Goal: Information Seeking & Learning: Learn about a topic

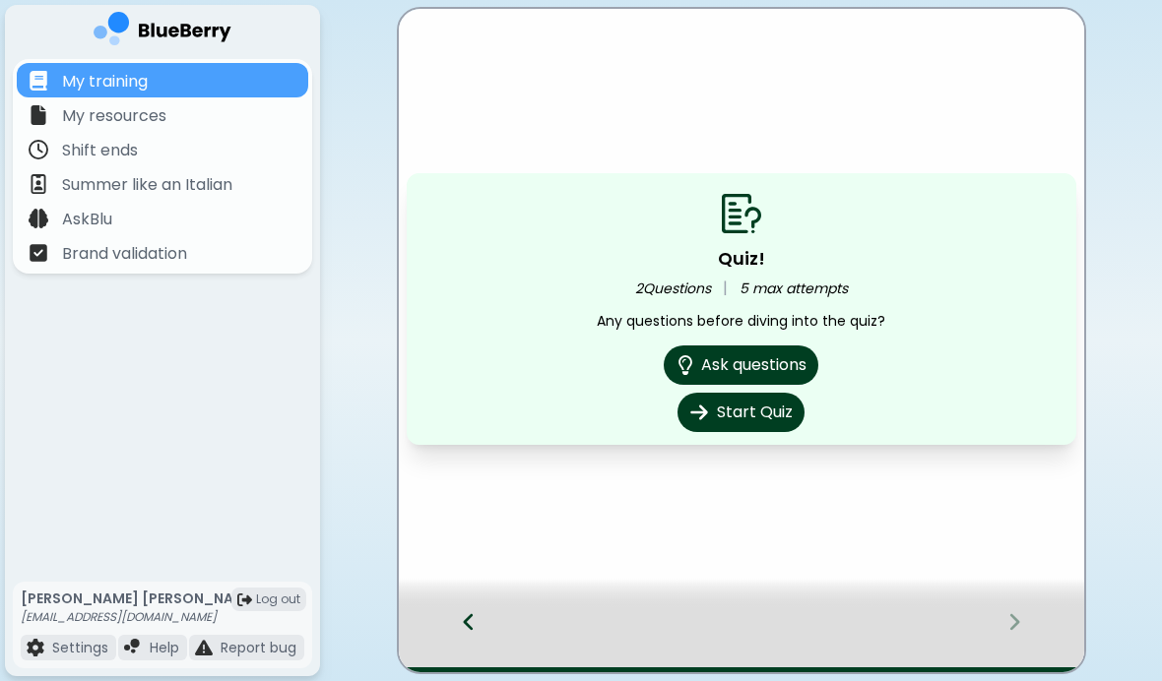
click at [761, 412] on button "Start Quiz" at bounding box center [740, 412] width 127 height 39
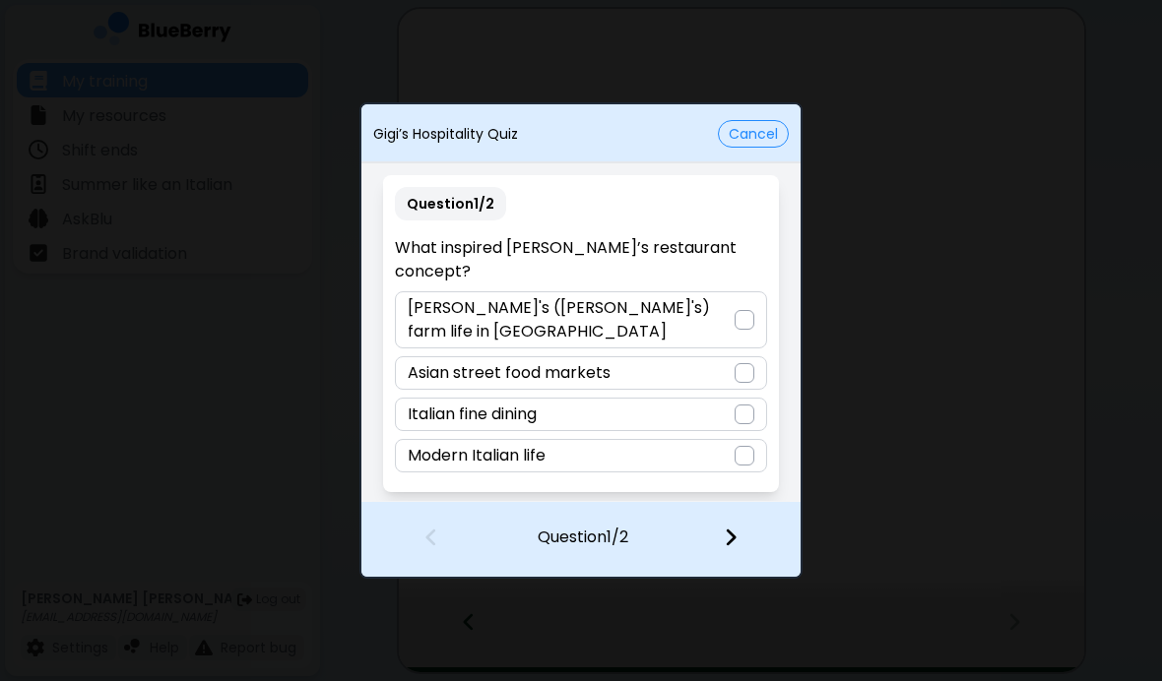
click at [754, 292] on div "[PERSON_NAME]'s ([PERSON_NAME]'s) farm life in [GEOGRAPHIC_DATA]" at bounding box center [580, 319] width 371 height 57
click at [728, 555] on div at bounding box center [742, 539] width 116 height 73
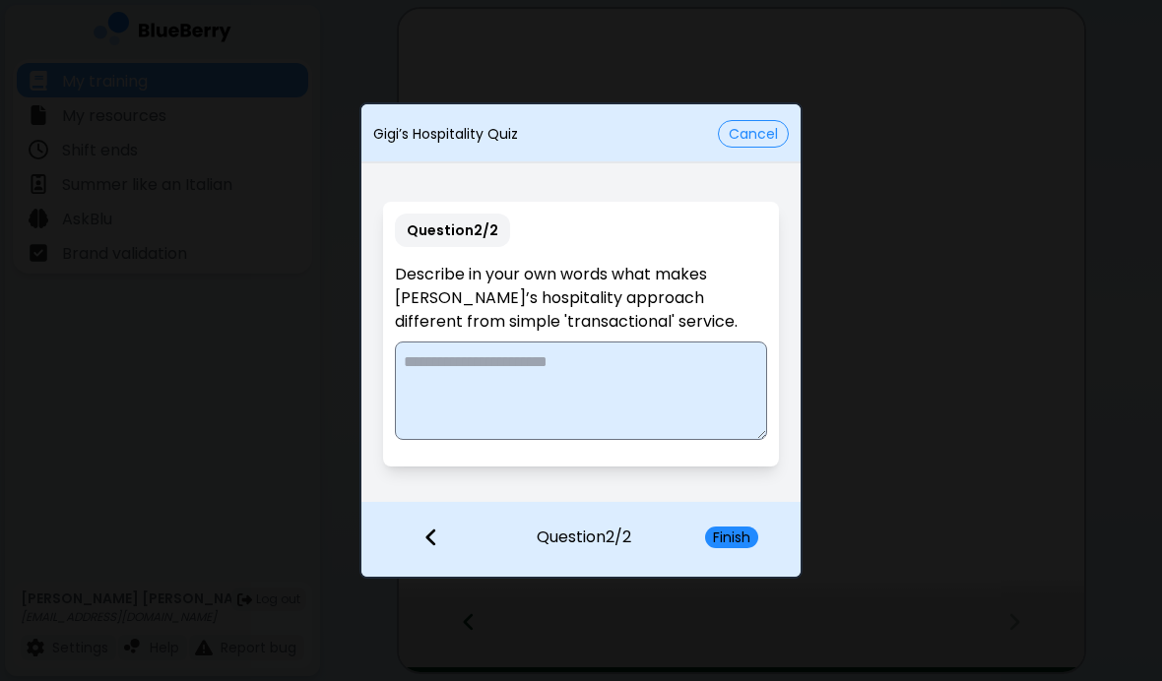
click at [760, 128] on button "Cancel" at bounding box center [753, 134] width 71 height 28
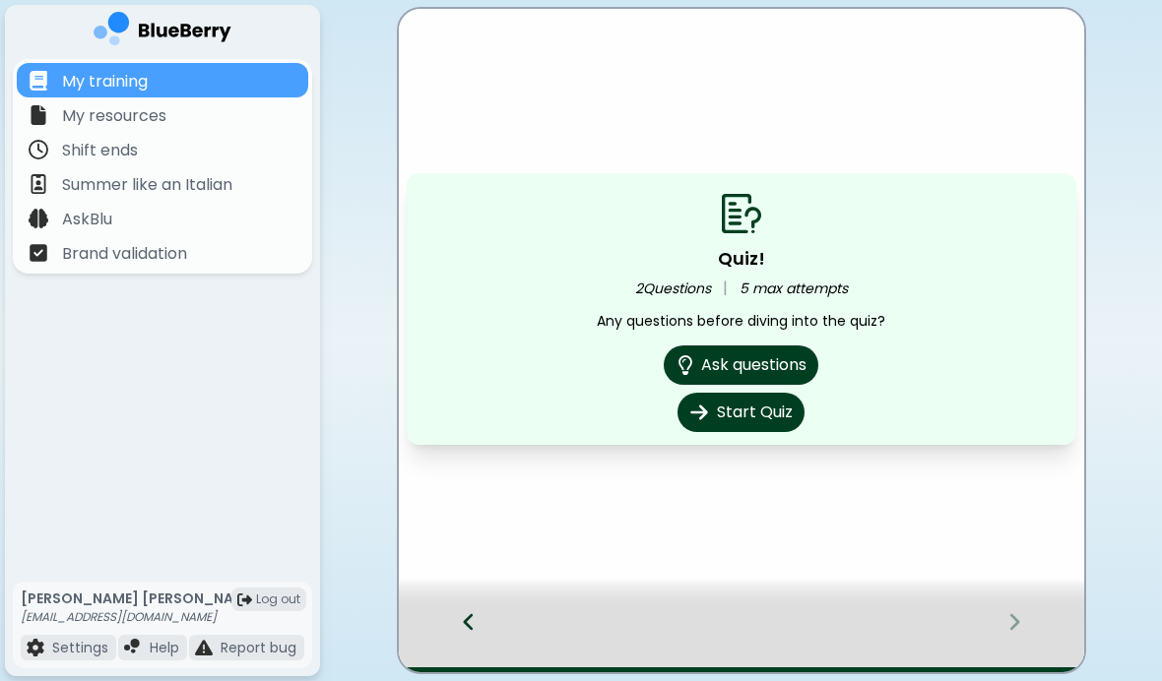
click at [457, 618] on div at bounding box center [459, 639] width 120 height 65
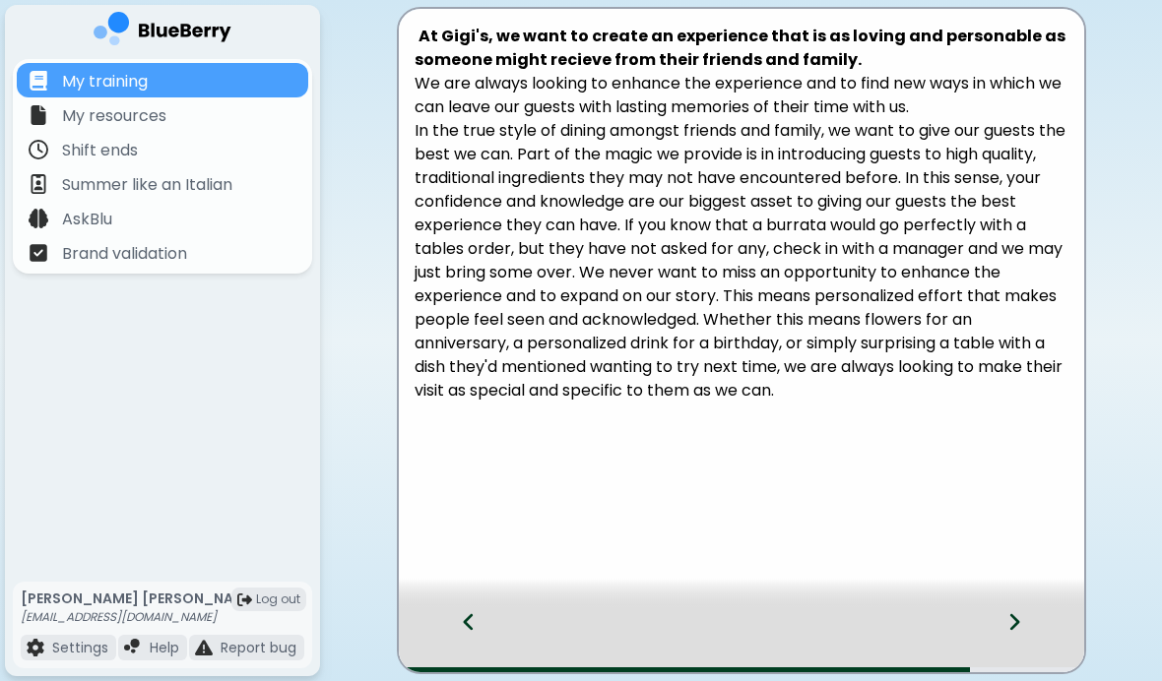
click at [472, 622] on icon at bounding box center [469, 622] width 14 height 22
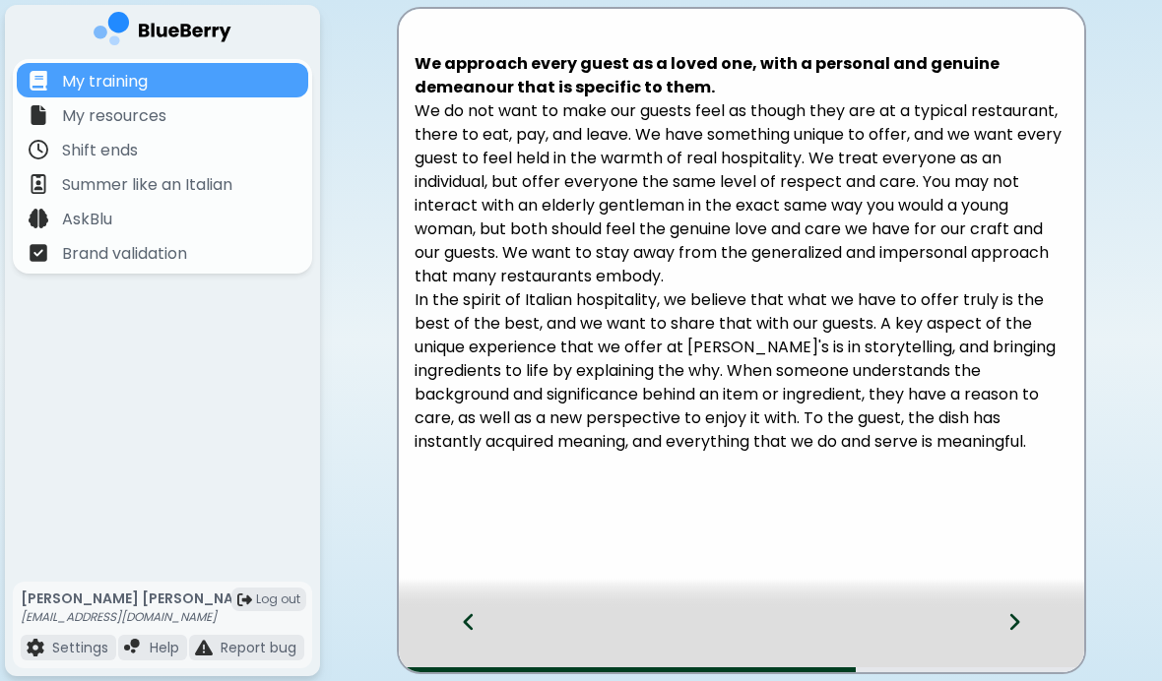
click at [481, 609] on div at bounding box center [459, 639] width 120 height 65
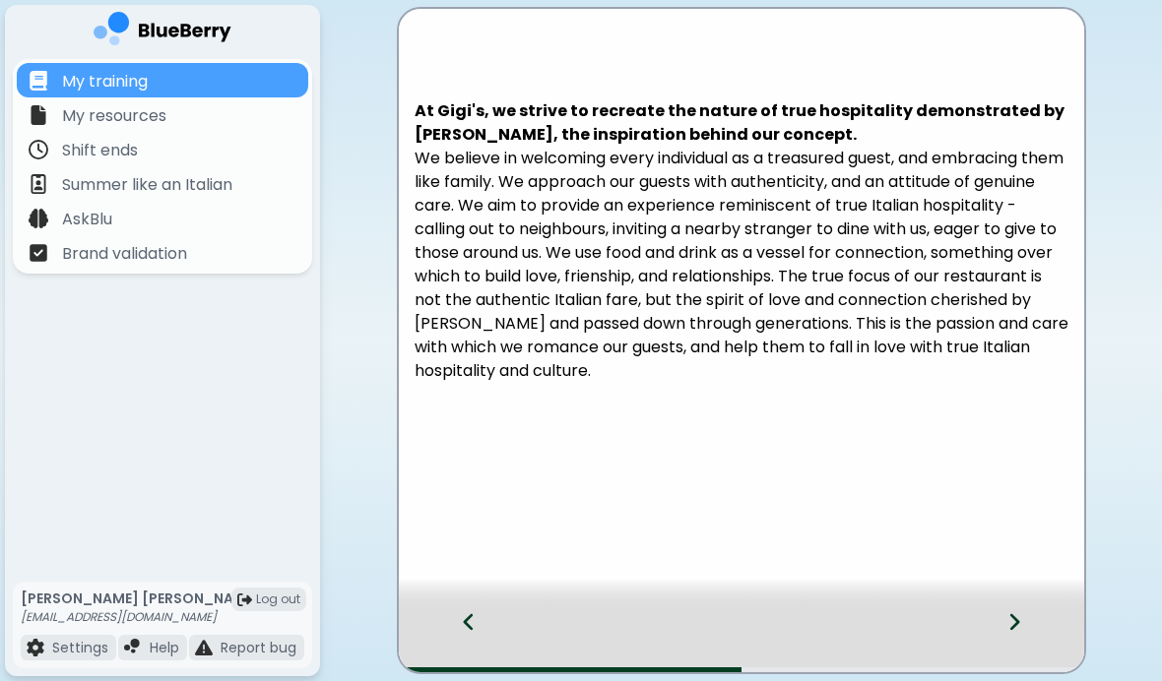
click at [466, 631] on icon at bounding box center [469, 622] width 14 height 22
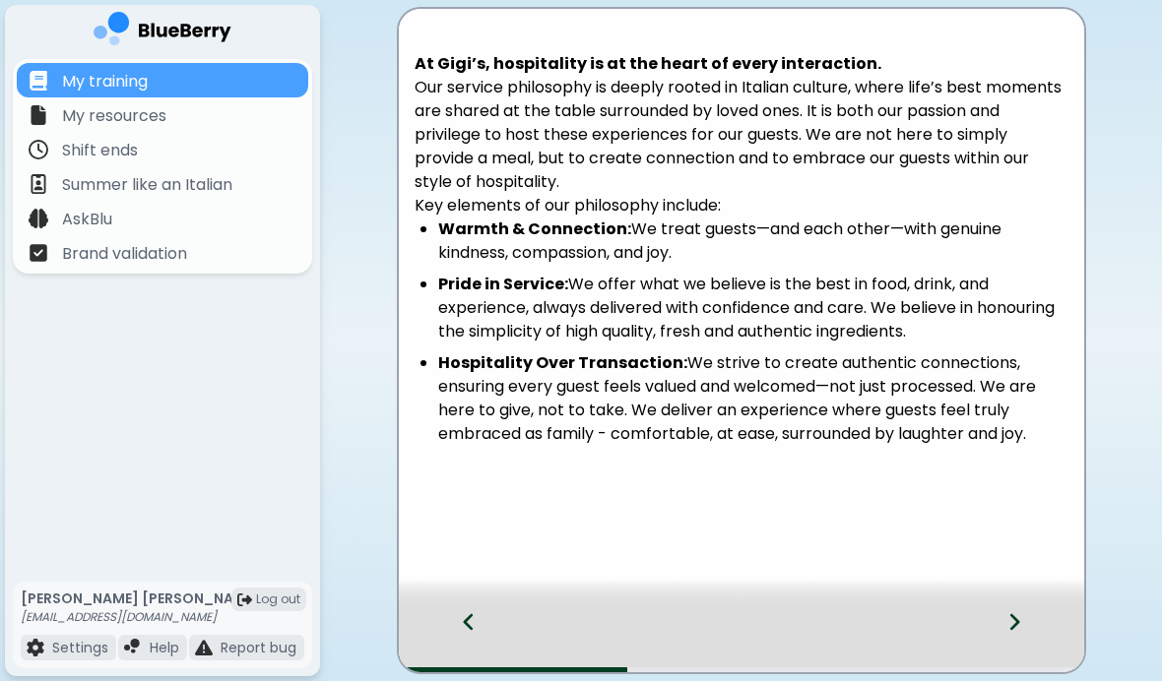
copy li "We strive to create authentic connections, ensuring every guest feels valued an…"
click at [472, 624] on icon at bounding box center [469, 622] width 14 height 22
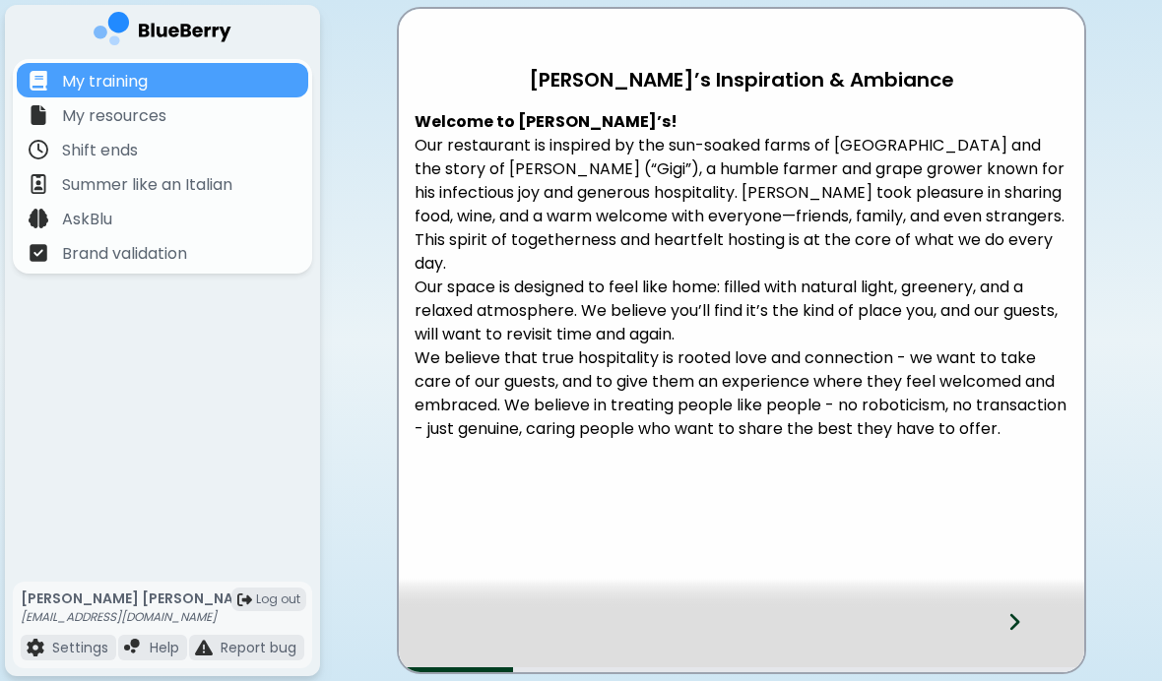
click at [1005, 627] on div at bounding box center [1026, 639] width 116 height 65
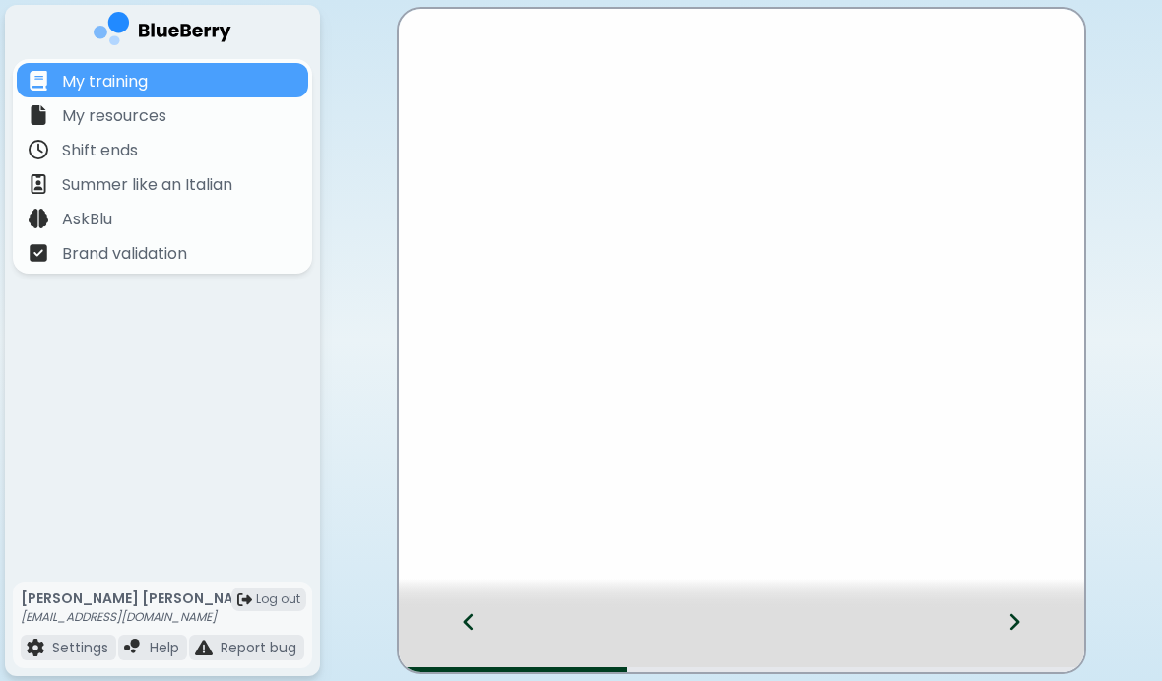
click at [1005, 627] on div at bounding box center [1026, 639] width 116 height 65
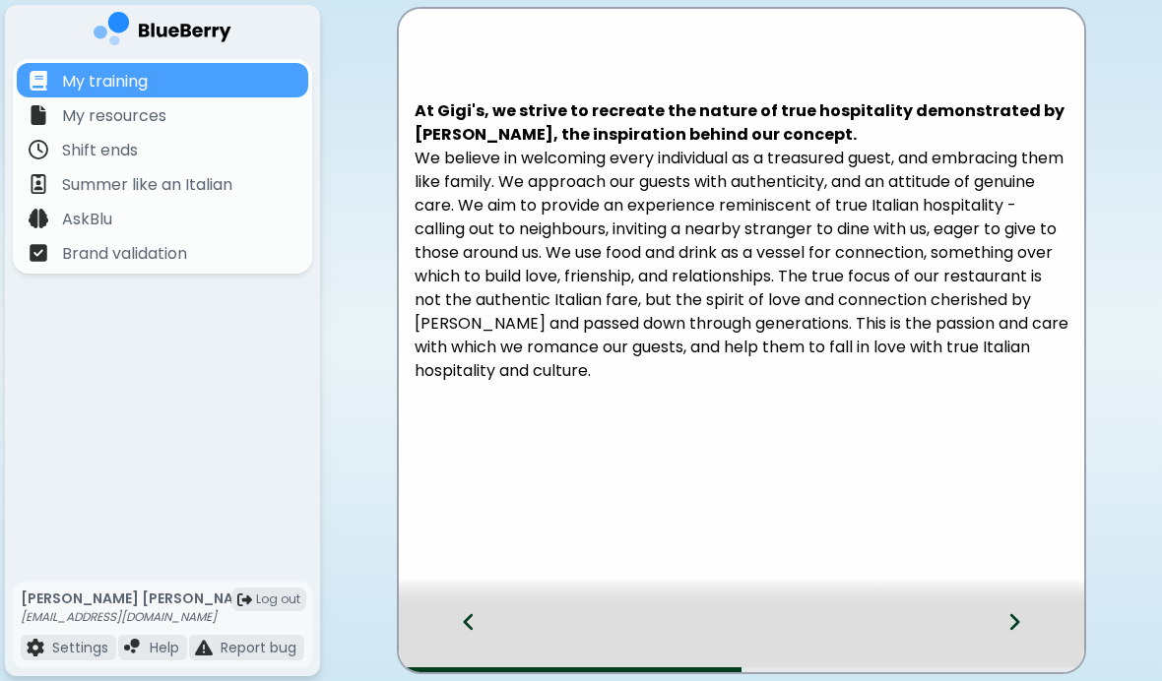
click at [1031, 597] on div at bounding box center [741, 594] width 685 height 30
click at [1031, 596] on div at bounding box center [741, 594] width 685 height 30
click at [1017, 590] on div at bounding box center [741, 594] width 685 height 30
click at [1000, 610] on div at bounding box center [1026, 639] width 116 height 65
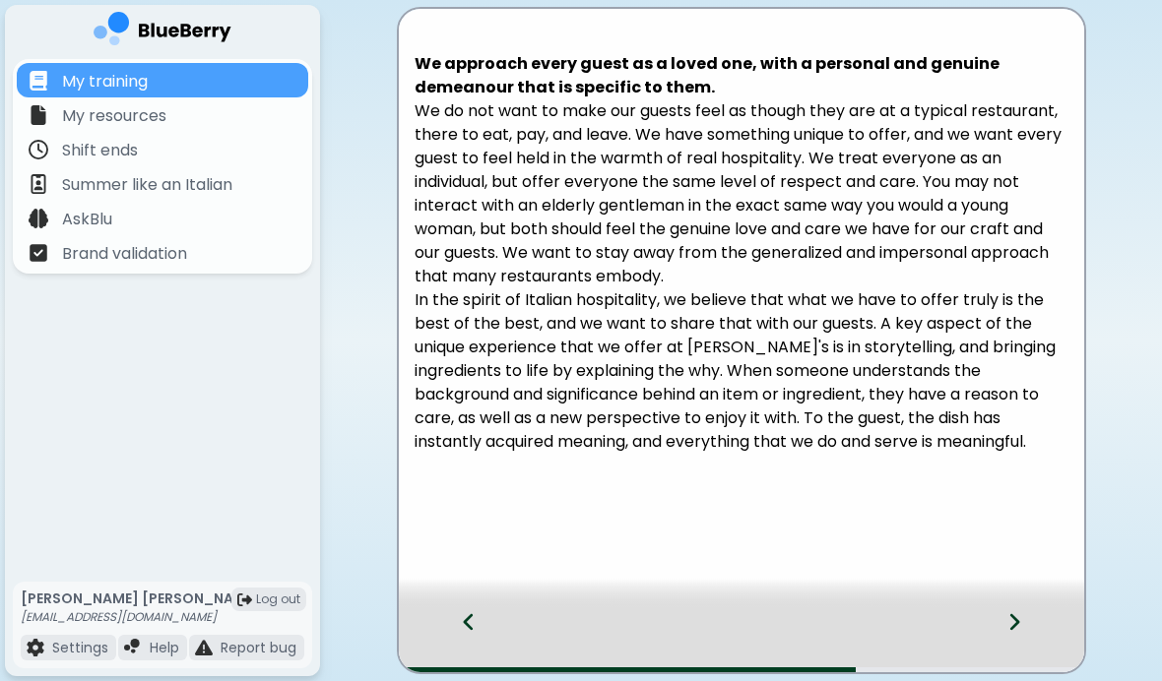
click at [1015, 627] on icon at bounding box center [1014, 622] width 14 height 22
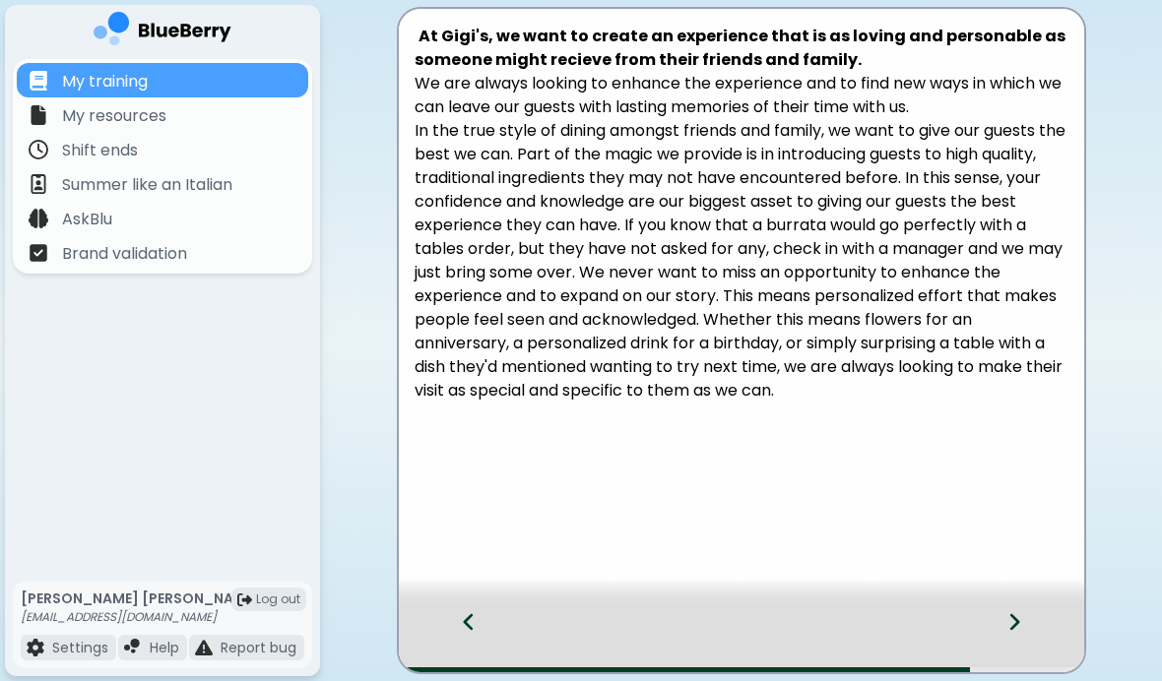
click at [997, 623] on div at bounding box center [1026, 639] width 116 height 65
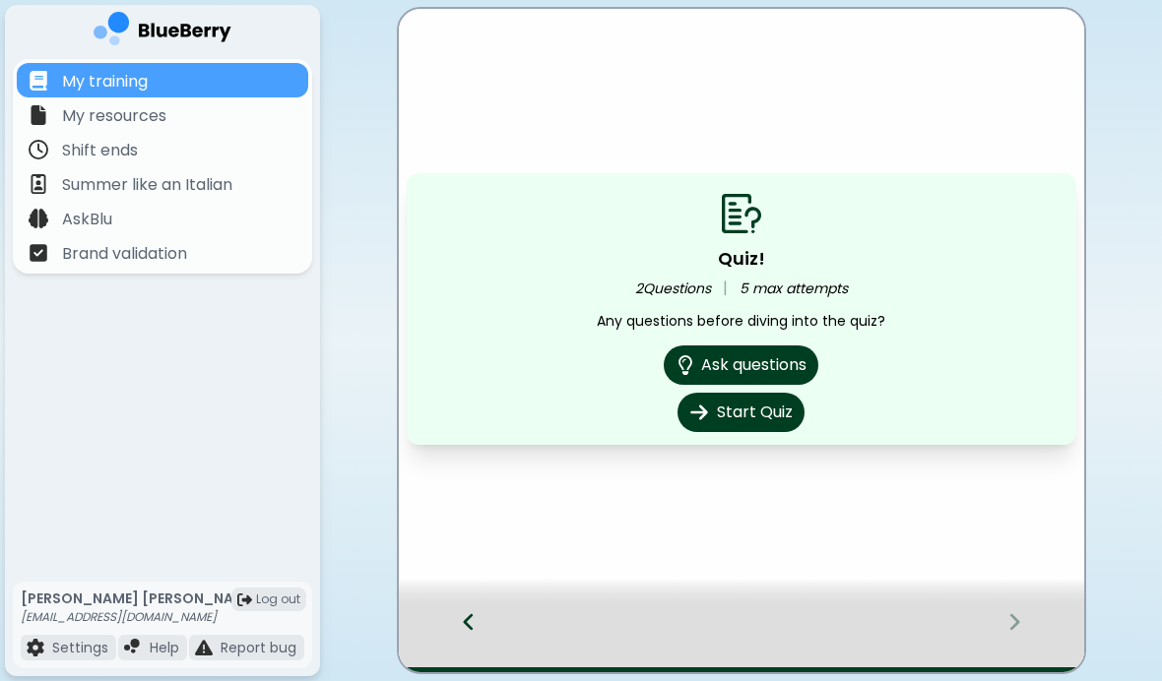
click at [774, 413] on button "Start Quiz" at bounding box center [740, 412] width 127 height 39
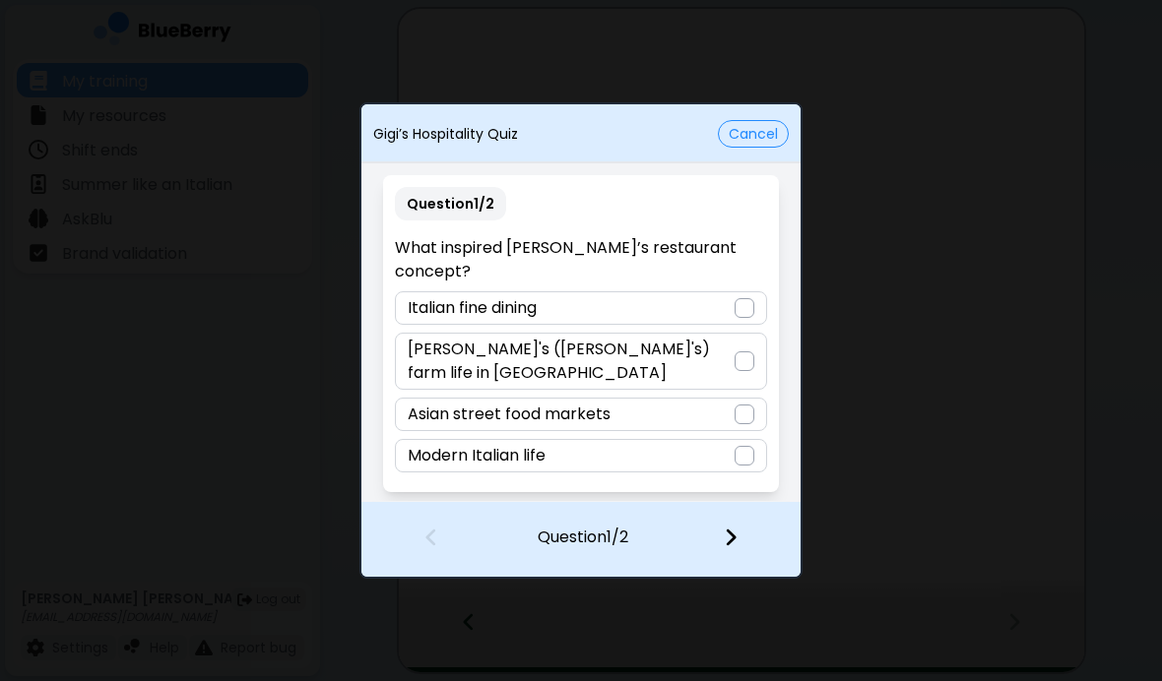
click at [739, 307] on div at bounding box center [744, 308] width 20 height 20
click at [743, 354] on div at bounding box center [744, 361] width 20 height 20
click at [735, 560] on div at bounding box center [742, 539] width 116 height 73
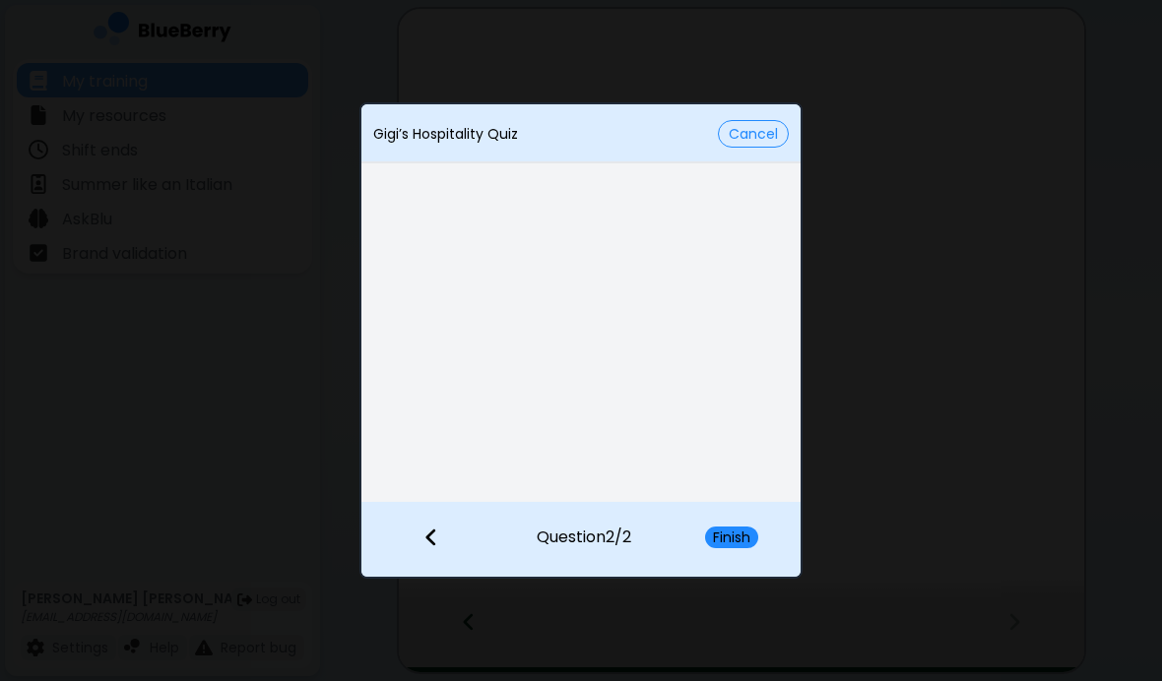
click at [641, 351] on textarea at bounding box center [580, 391] width 371 height 98
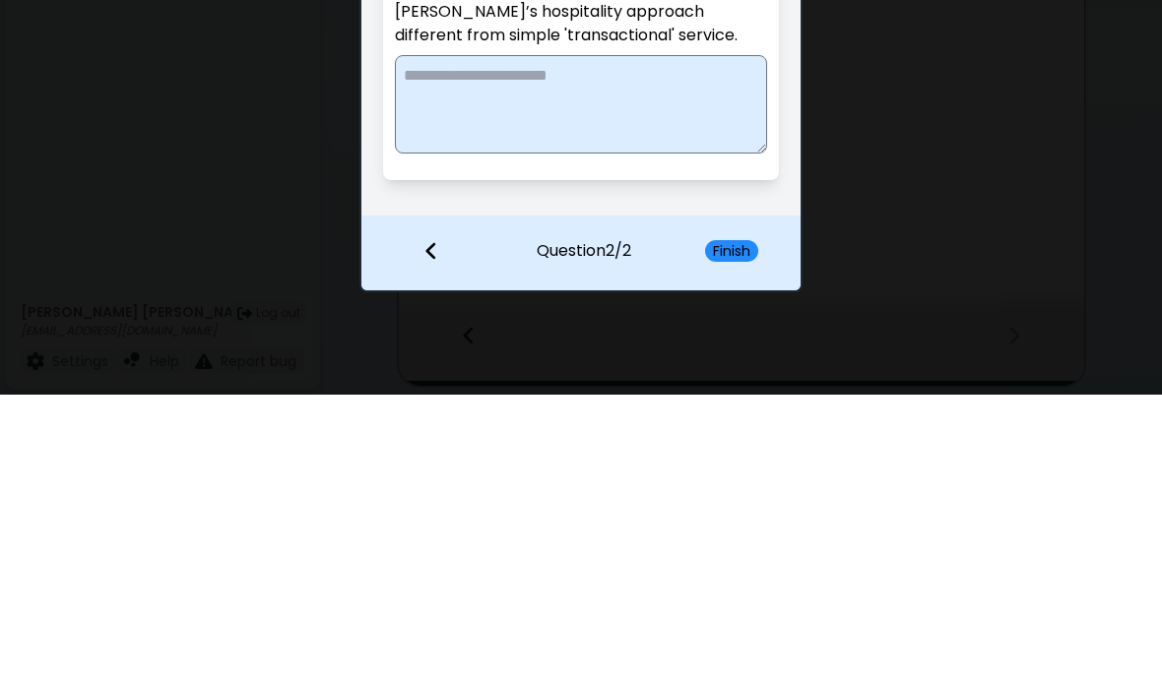
click at [514, 342] on textarea at bounding box center [580, 391] width 371 height 98
paste textarea "**********"
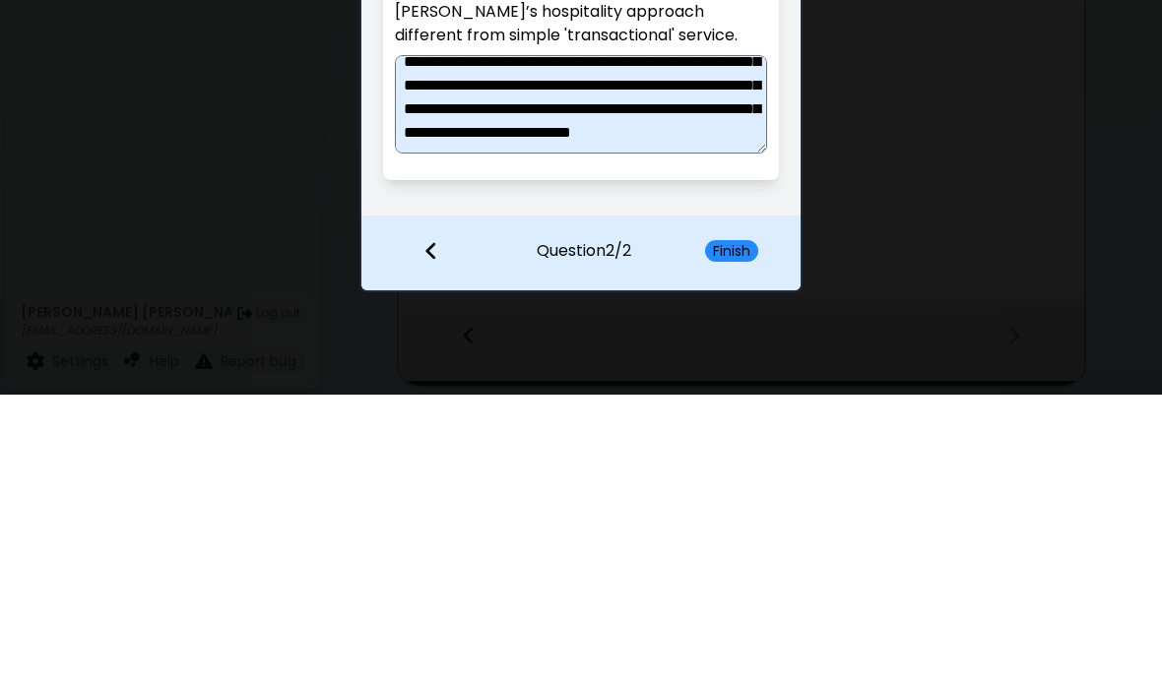
scroll to position [85, 0]
click at [752, 342] on textarea "**********" at bounding box center [580, 391] width 371 height 98
click at [734, 342] on textarea "**********" at bounding box center [580, 391] width 371 height 98
click at [757, 342] on textarea "**********" at bounding box center [580, 391] width 371 height 98
click at [417, 342] on textarea "**********" at bounding box center [580, 391] width 371 height 98
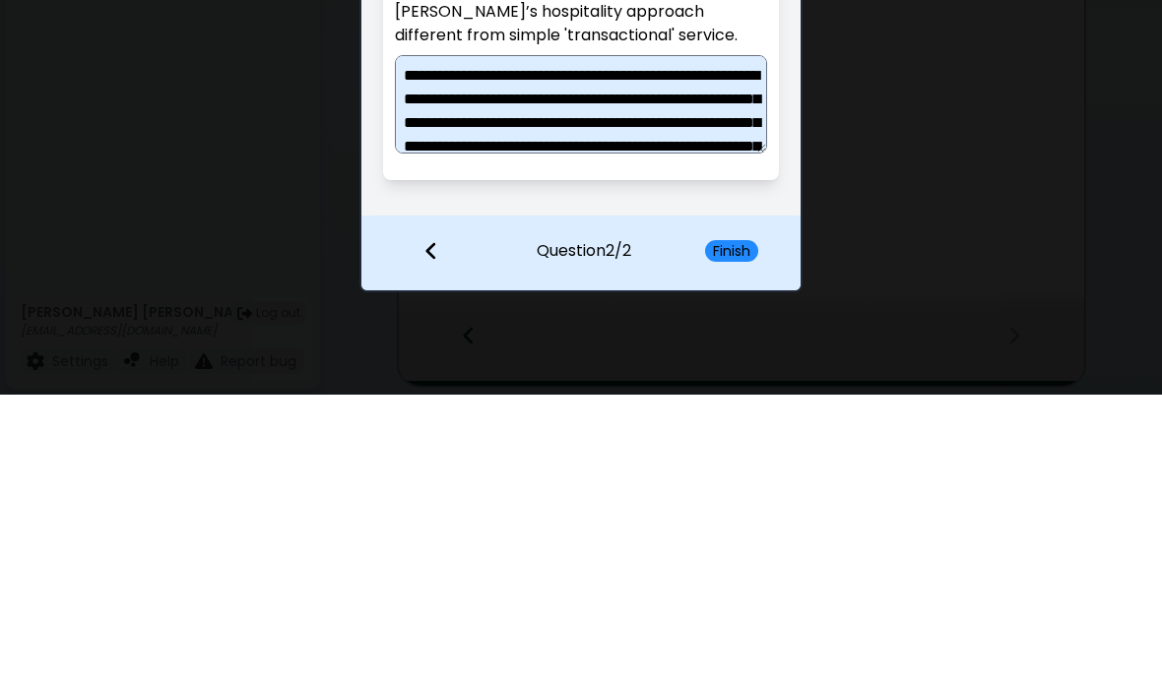
scroll to position [0, 0]
click at [504, 342] on textarea "**********" at bounding box center [580, 391] width 371 height 98
click at [646, 342] on textarea "**********" at bounding box center [580, 391] width 371 height 98
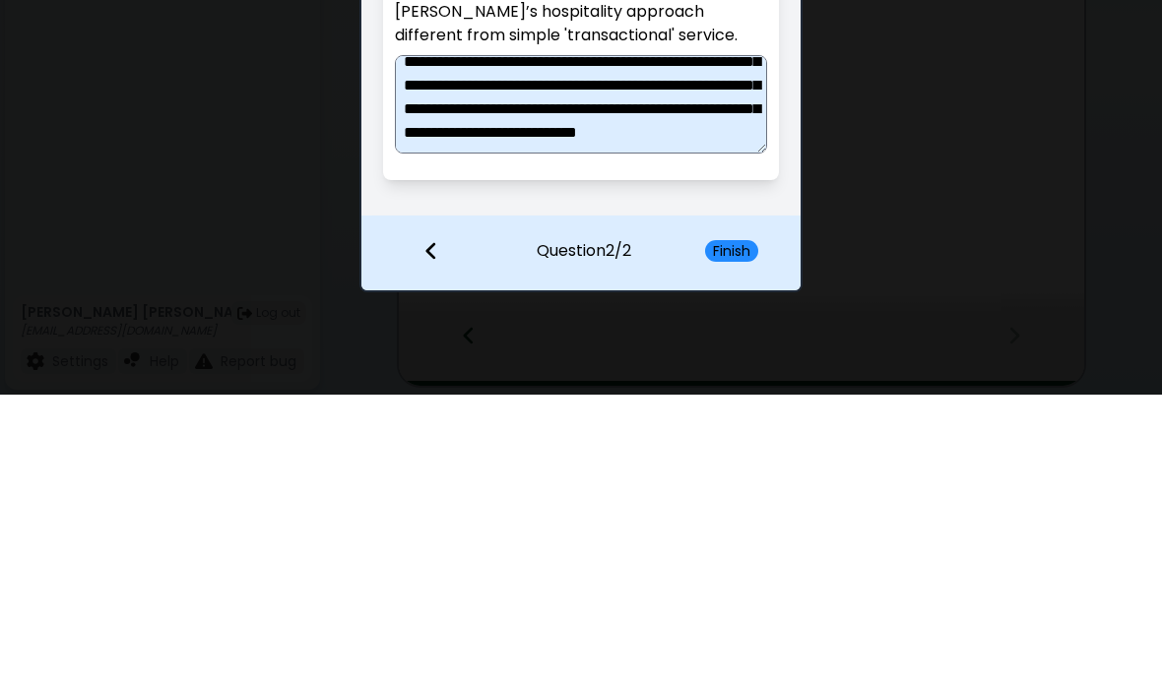
scroll to position [85, 0]
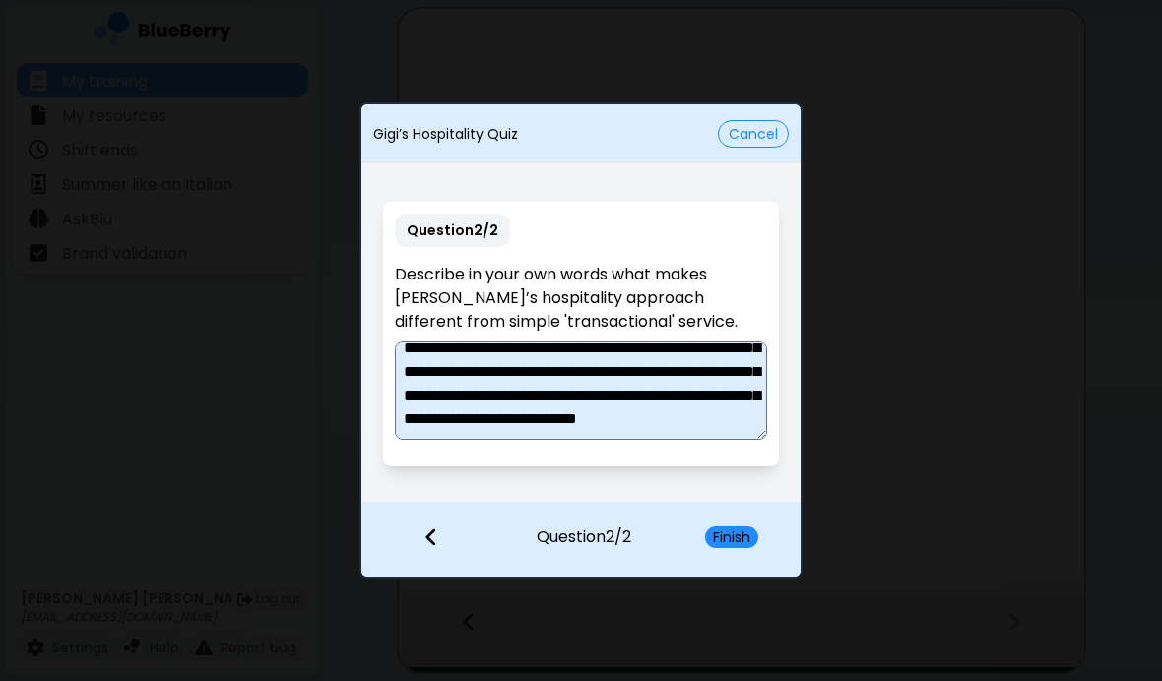
type textarea "**********"
click at [709, 550] on div "Finish" at bounding box center [742, 539] width 115 height 73
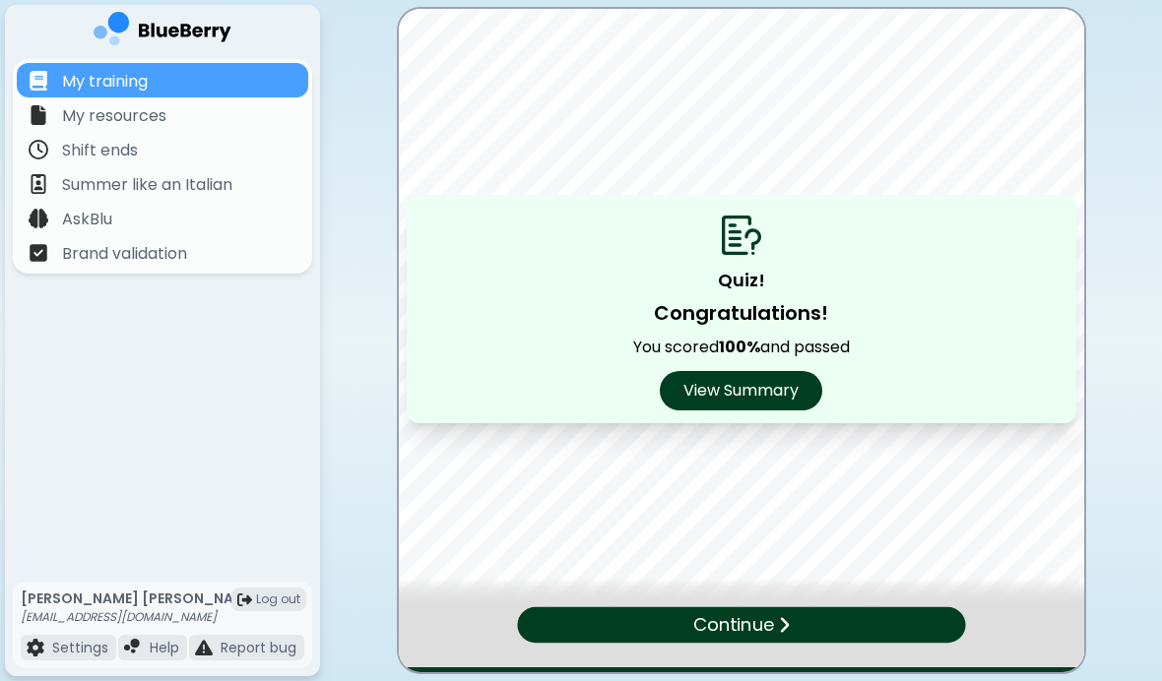
click at [842, 610] on div "Continue" at bounding box center [741, 624] width 448 height 35
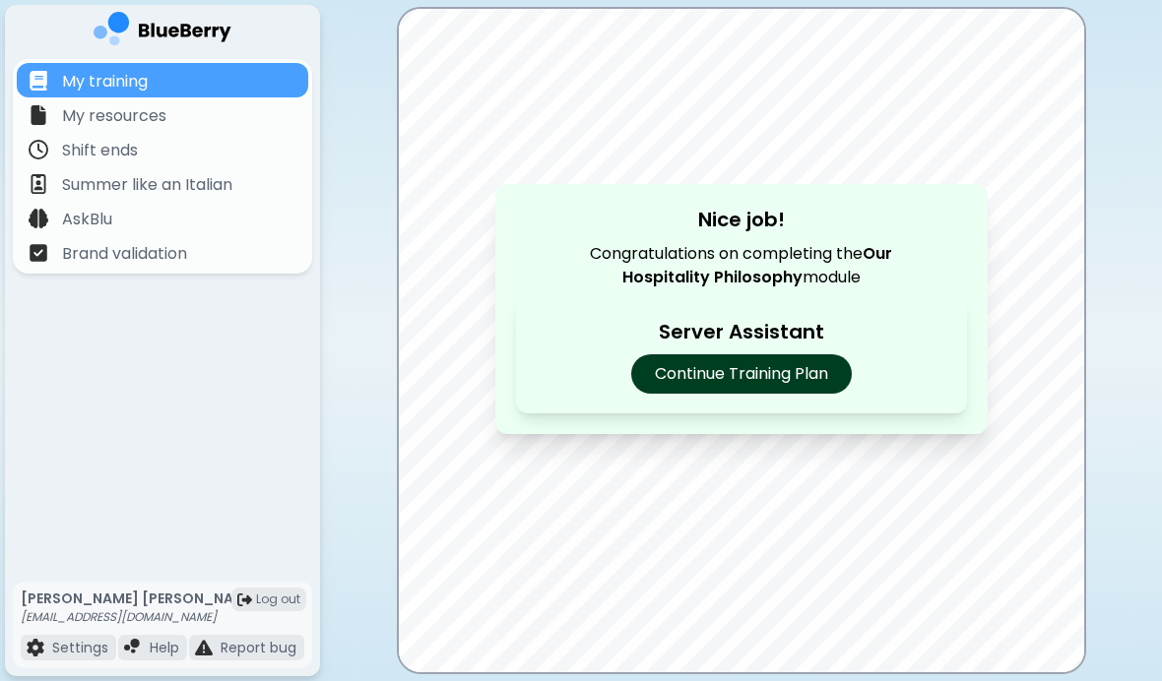
click at [787, 392] on p "Continue Training Plan" at bounding box center [741, 373] width 221 height 39
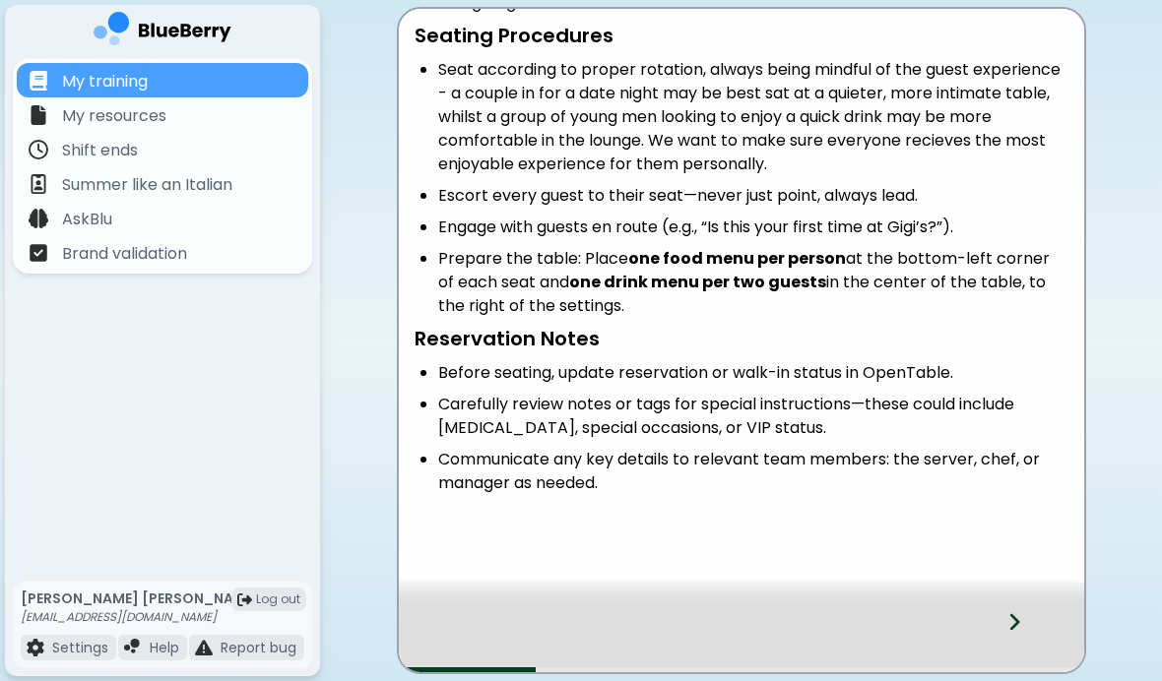
scroll to position [374, 0]
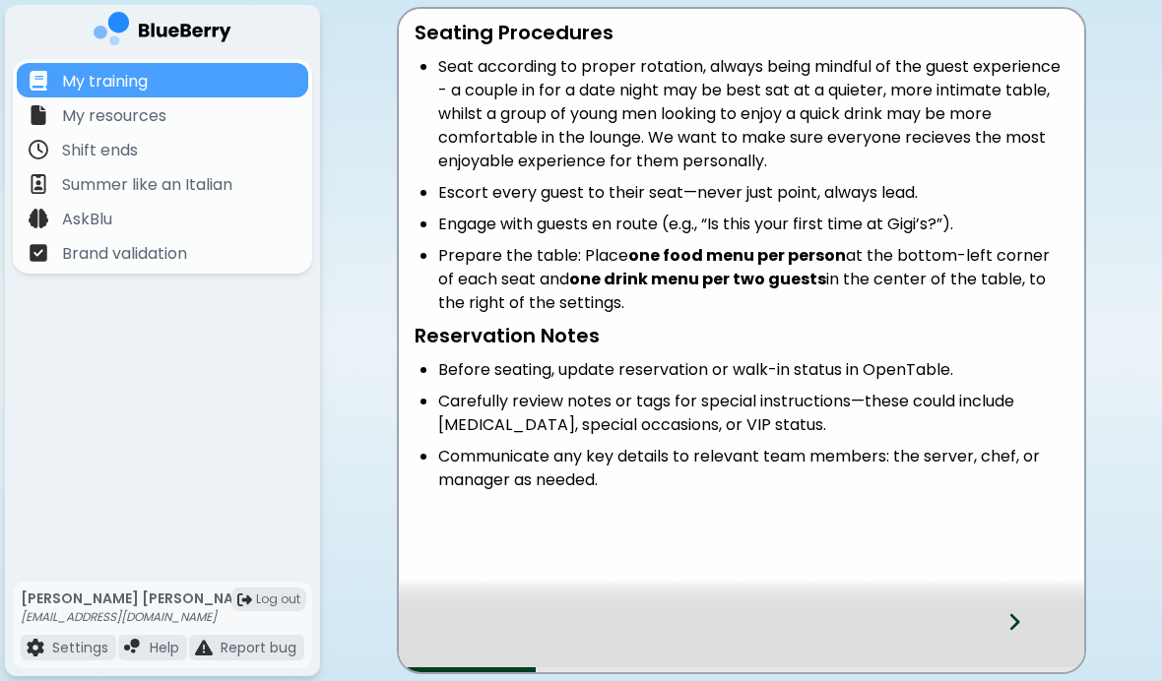
click at [1025, 638] on div at bounding box center [1026, 639] width 116 height 65
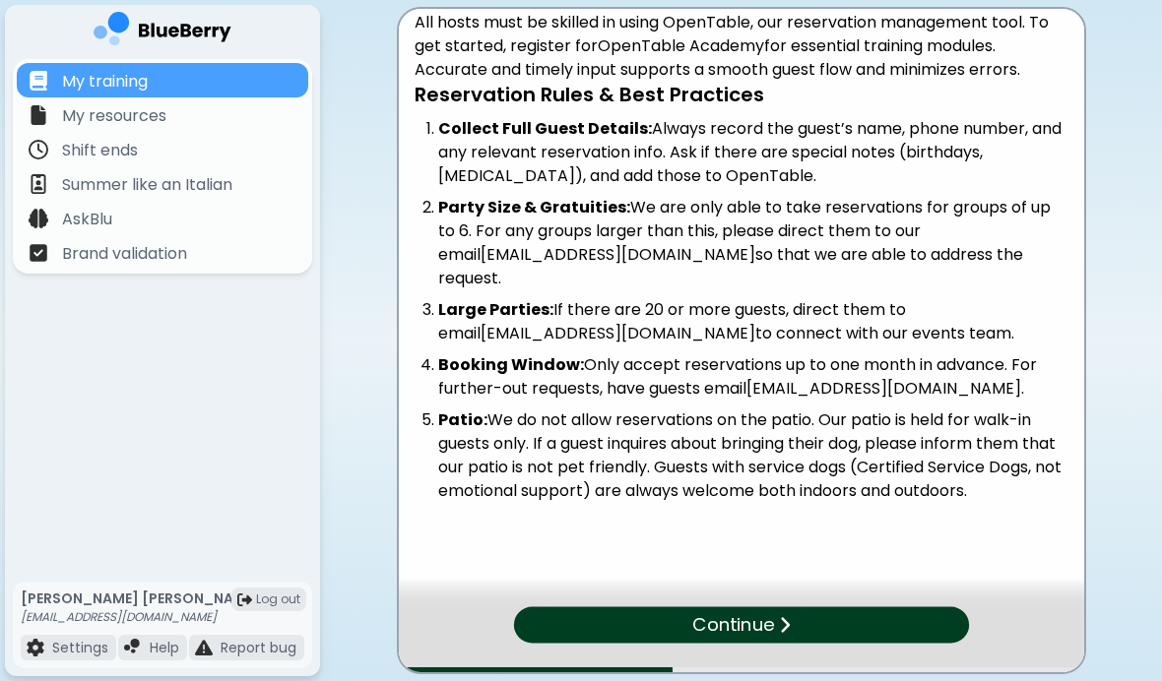
scroll to position [54, 0]
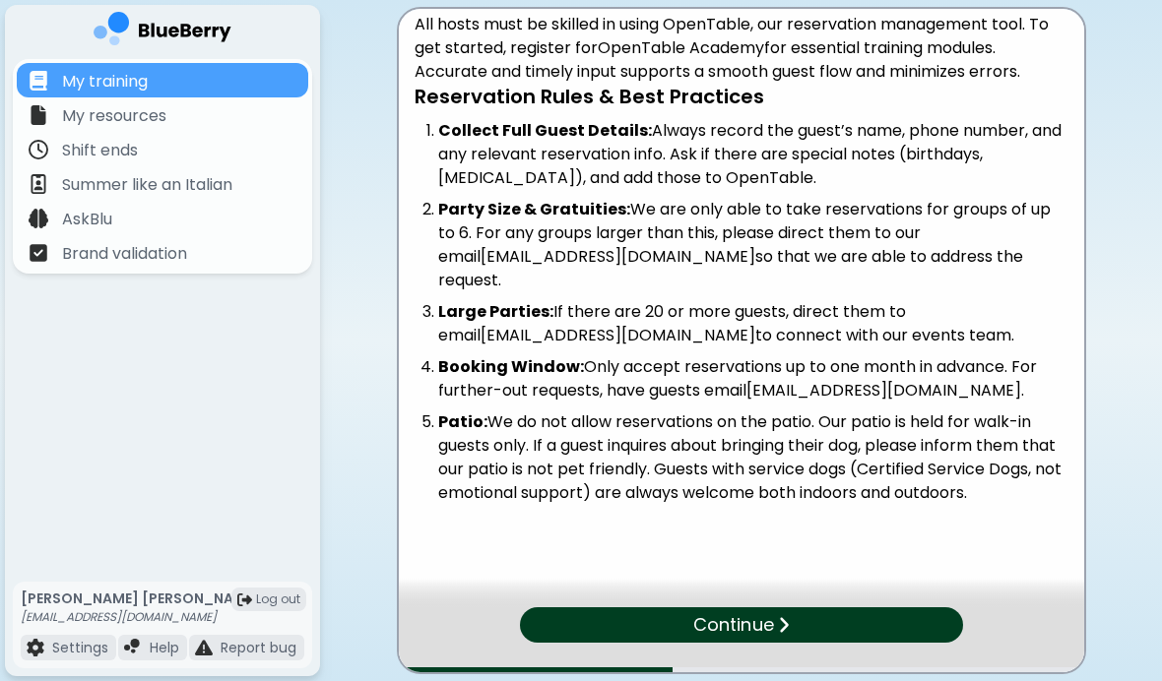
click at [542, 636] on div "Continue" at bounding box center [740, 624] width 443 height 35
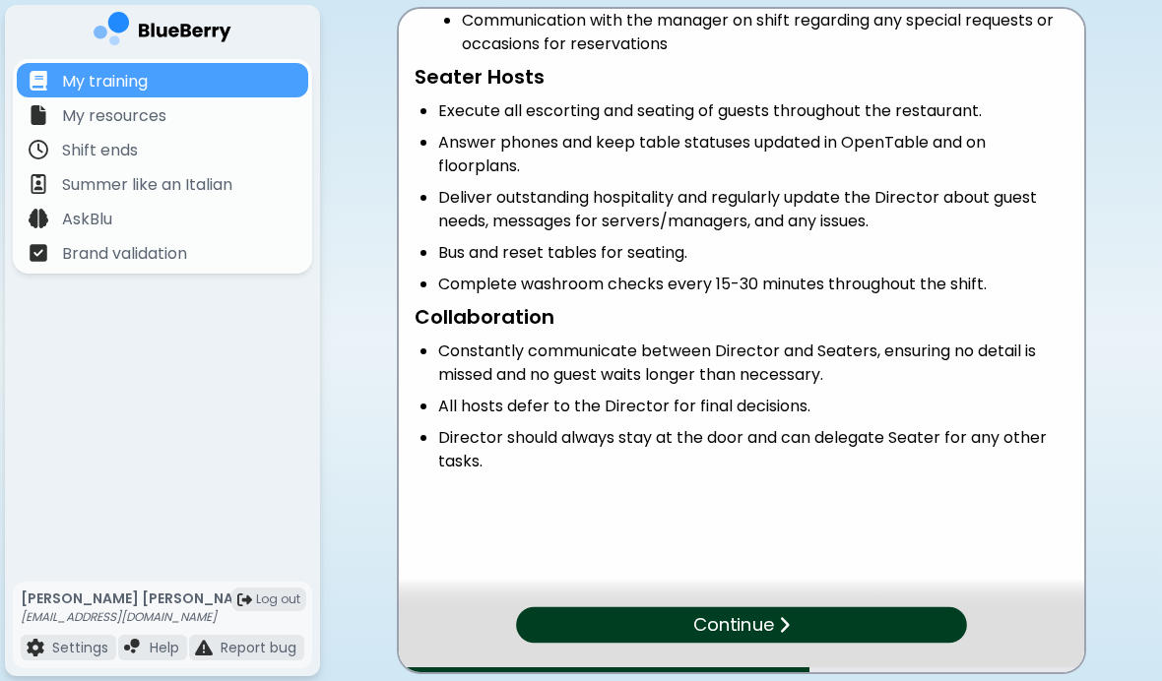
scroll to position [314, 0]
click at [573, 630] on div "Continue" at bounding box center [741, 625] width 456 height 36
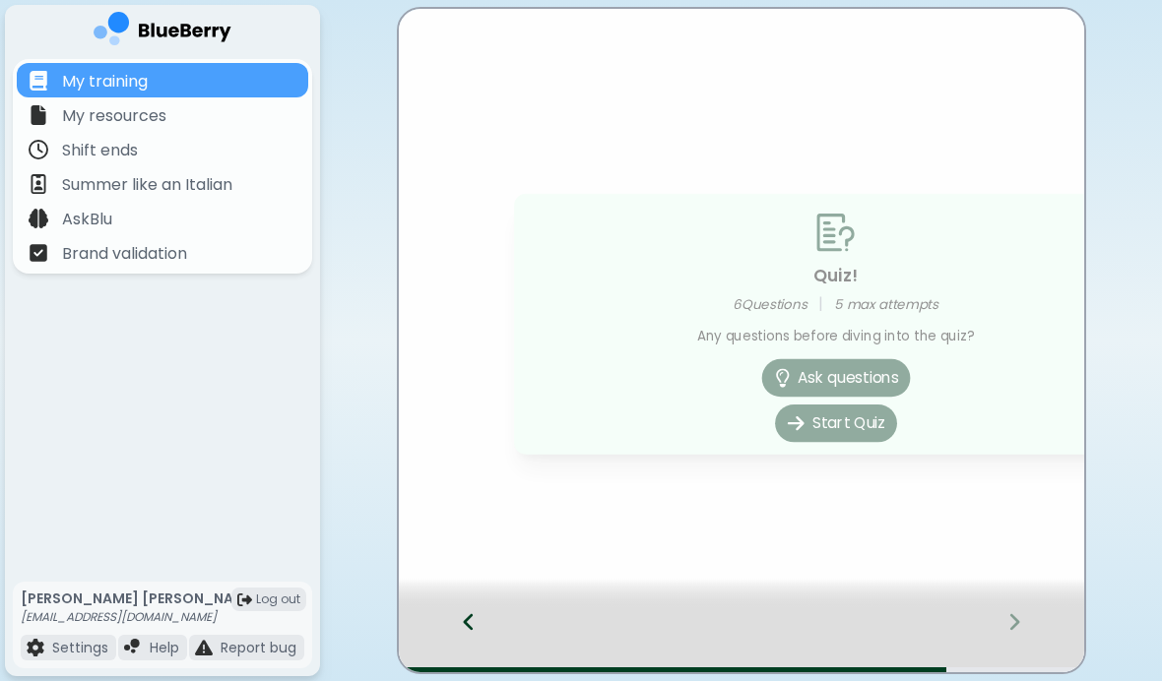
scroll to position [0, 0]
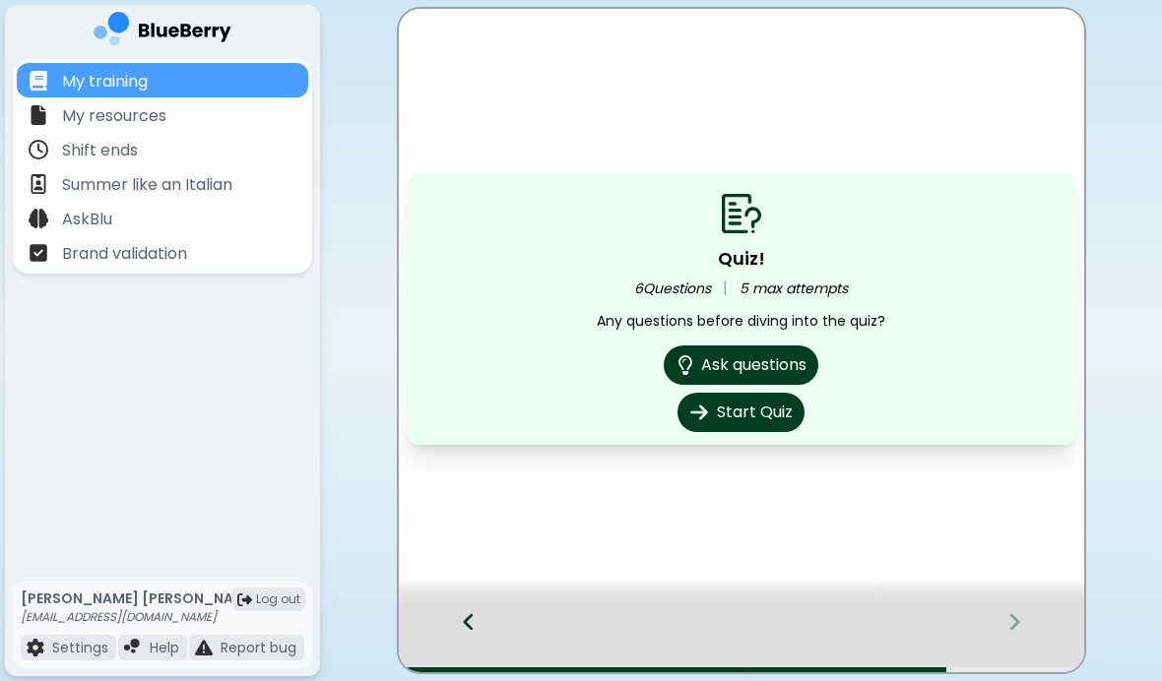
click at [750, 424] on button "Start Quiz" at bounding box center [740, 412] width 127 height 39
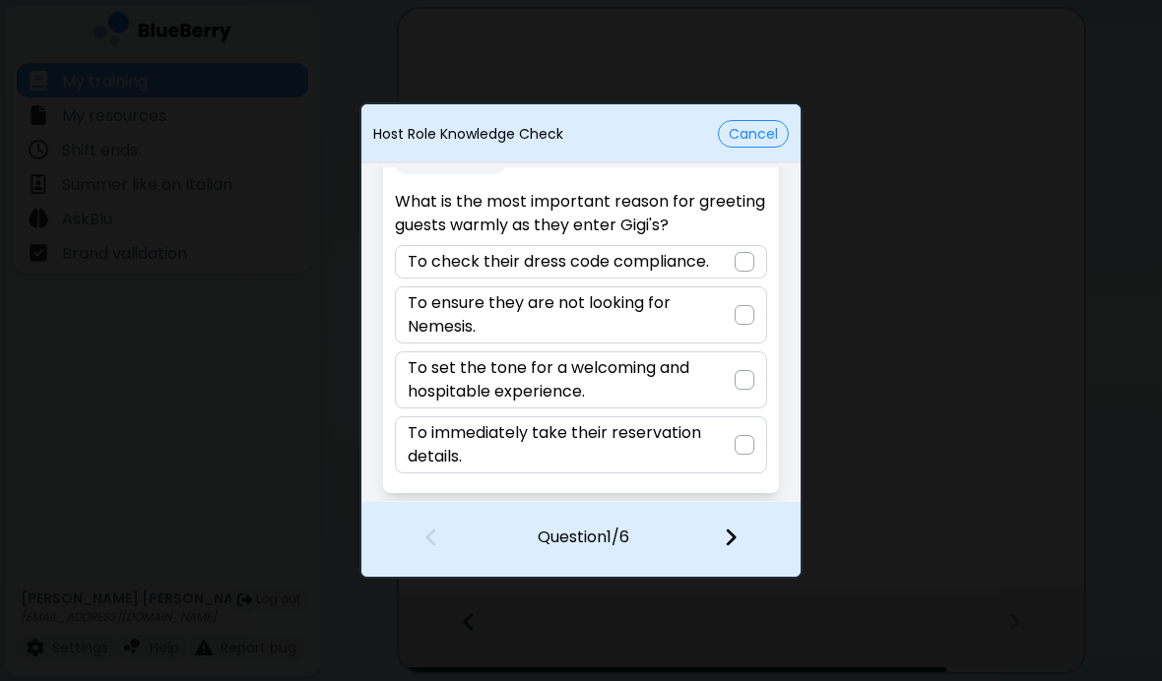
scroll to position [46, 0]
click at [438, 380] on p "To set the tone for a welcoming and hospitable experience." at bounding box center [571, 379] width 326 height 47
click at [733, 529] on img at bounding box center [731, 538] width 14 height 22
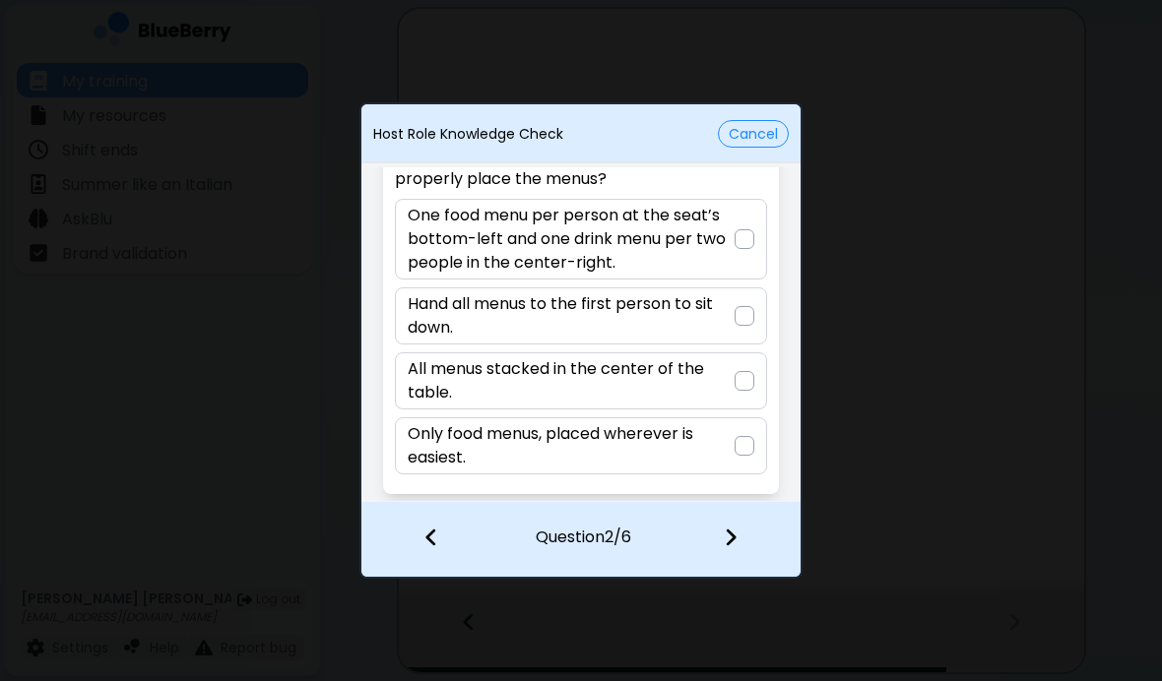
scroll to position [93, 0]
click at [740, 234] on div at bounding box center [744, 239] width 20 height 20
click at [749, 540] on div at bounding box center [742, 539] width 116 height 73
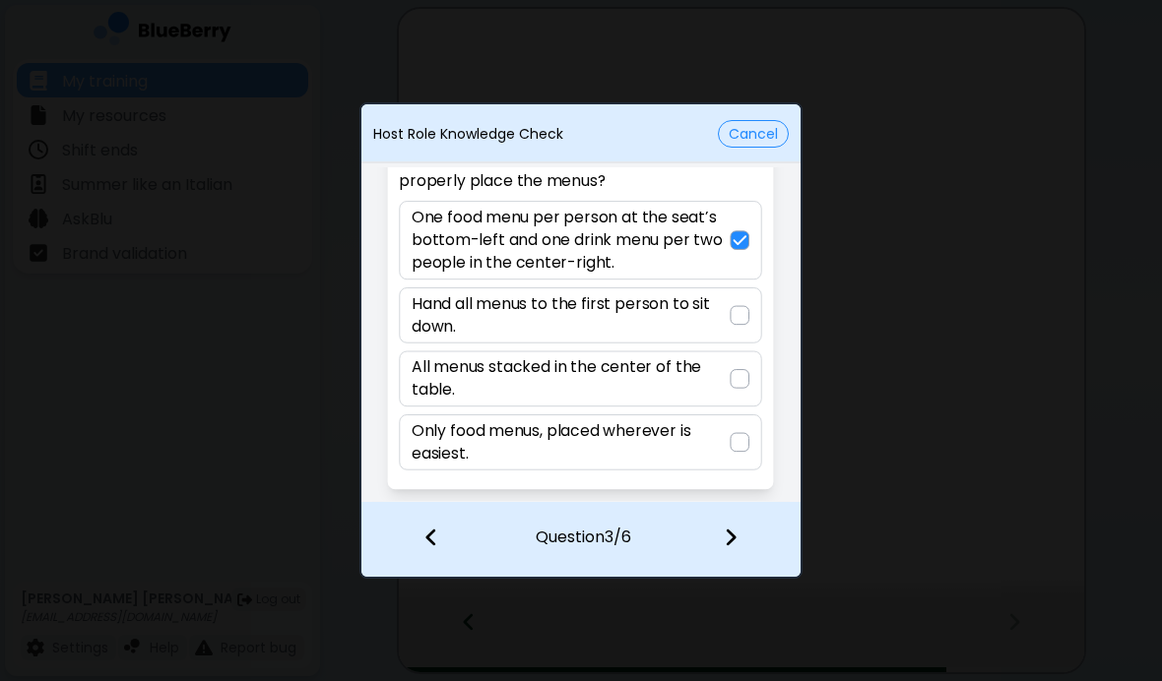
scroll to position [46, 0]
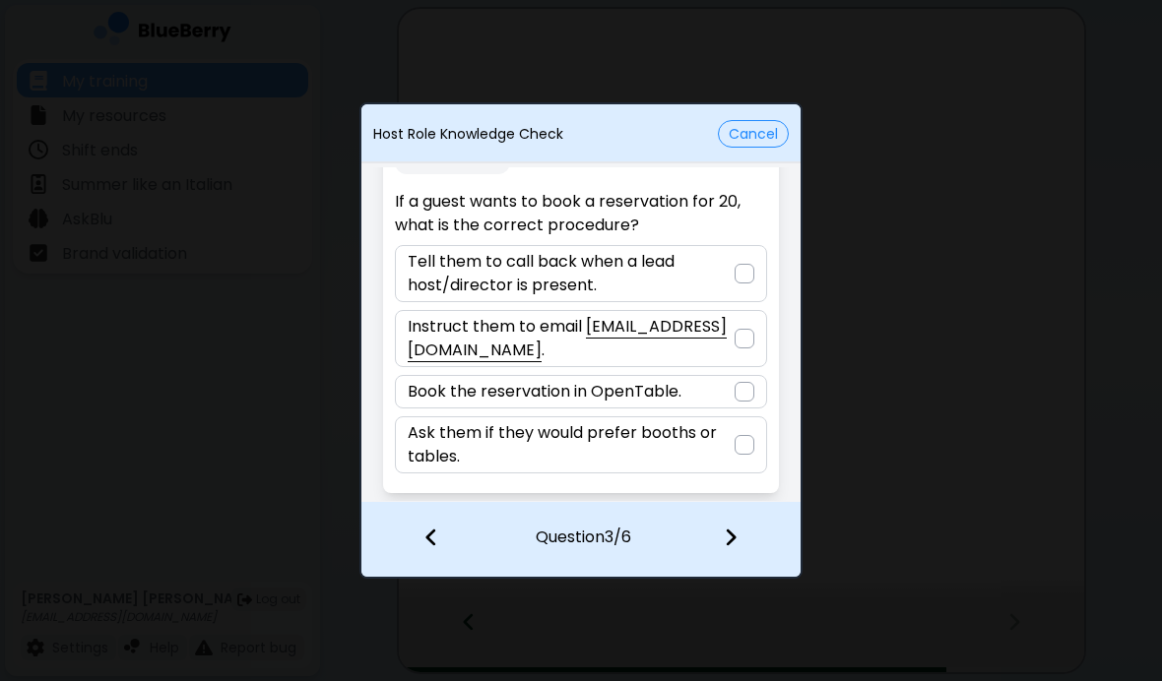
click at [722, 335] on p "Instruct them to email [EMAIL_ADDRESS][DOMAIN_NAME] ." at bounding box center [571, 338] width 326 height 47
click at [760, 566] on div at bounding box center [742, 539] width 116 height 73
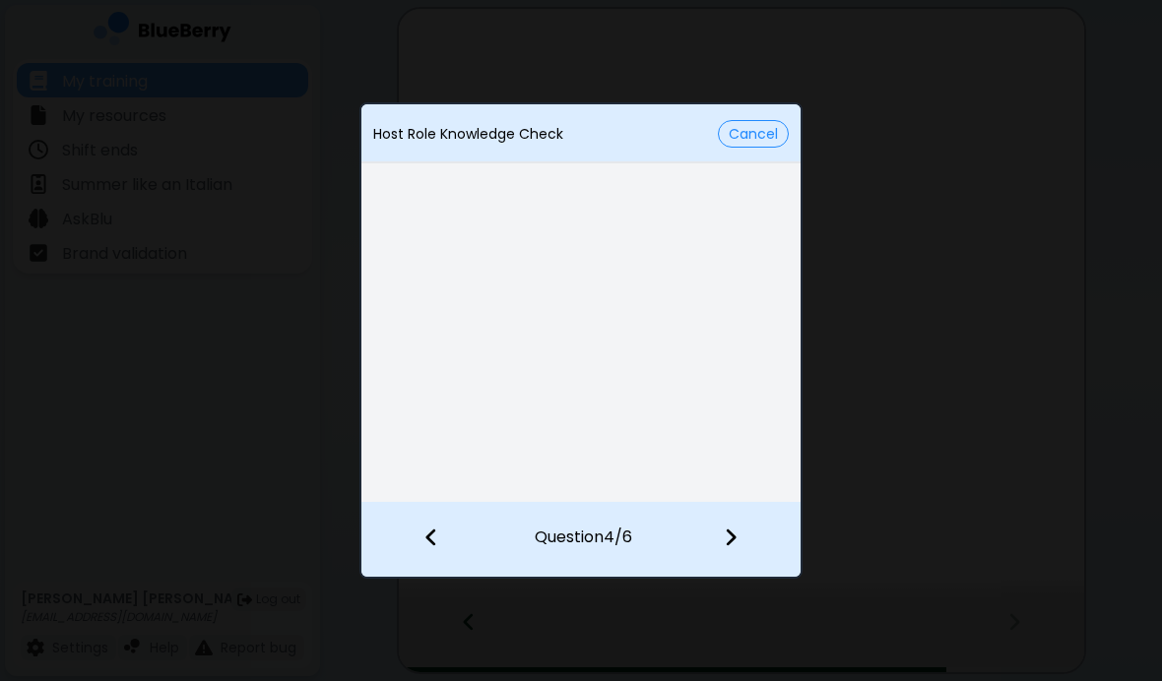
scroll to position [23, 0]
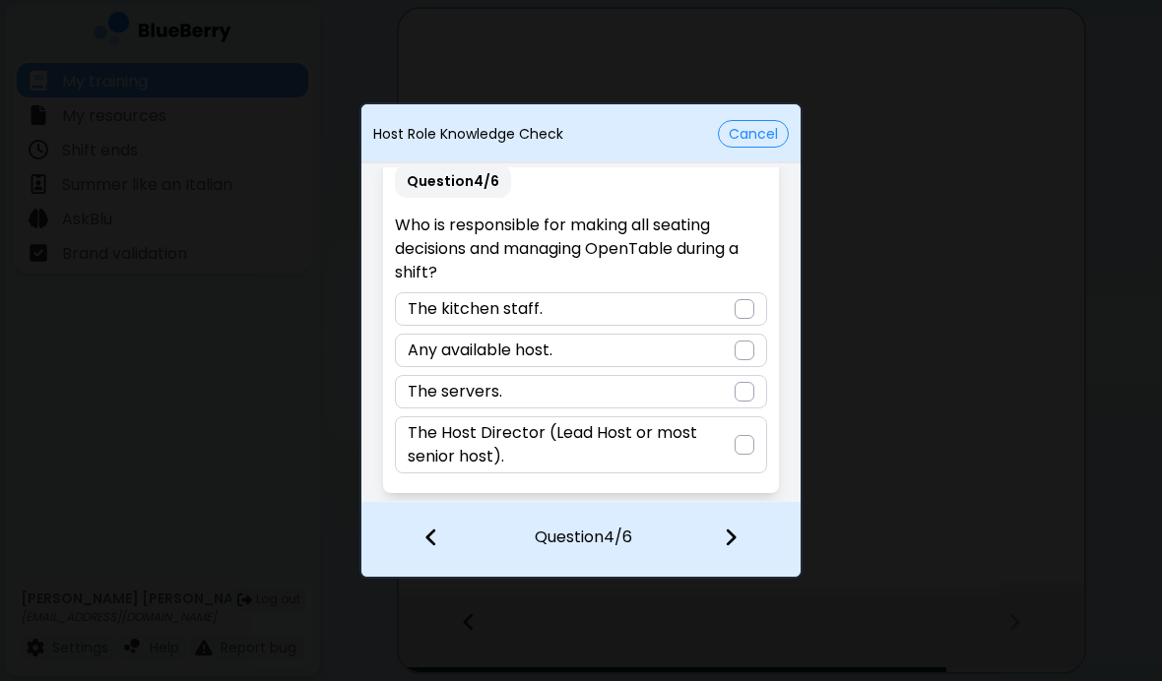
click at [458, 452] on p "The Host Director (Lead Host or most senior host)." at bounding box center [571, 444] width 326 height 47
click at [711, 542] on div at bounding box center [742, 539] width 116 height 73
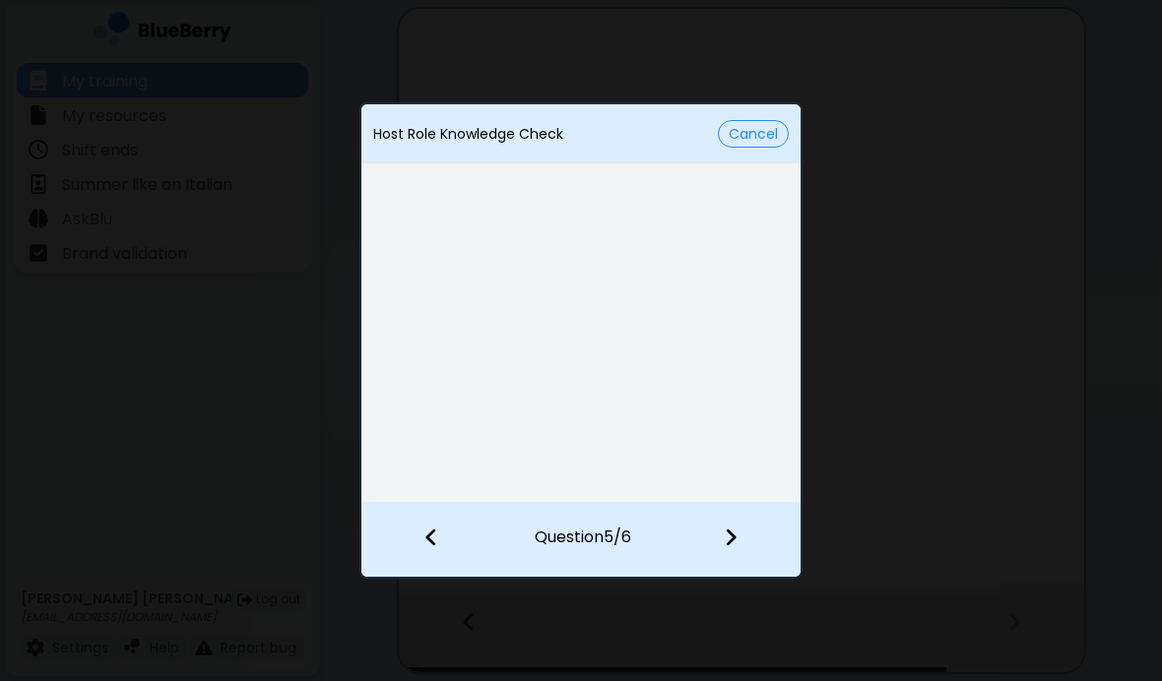
scroll to position [0, 0]
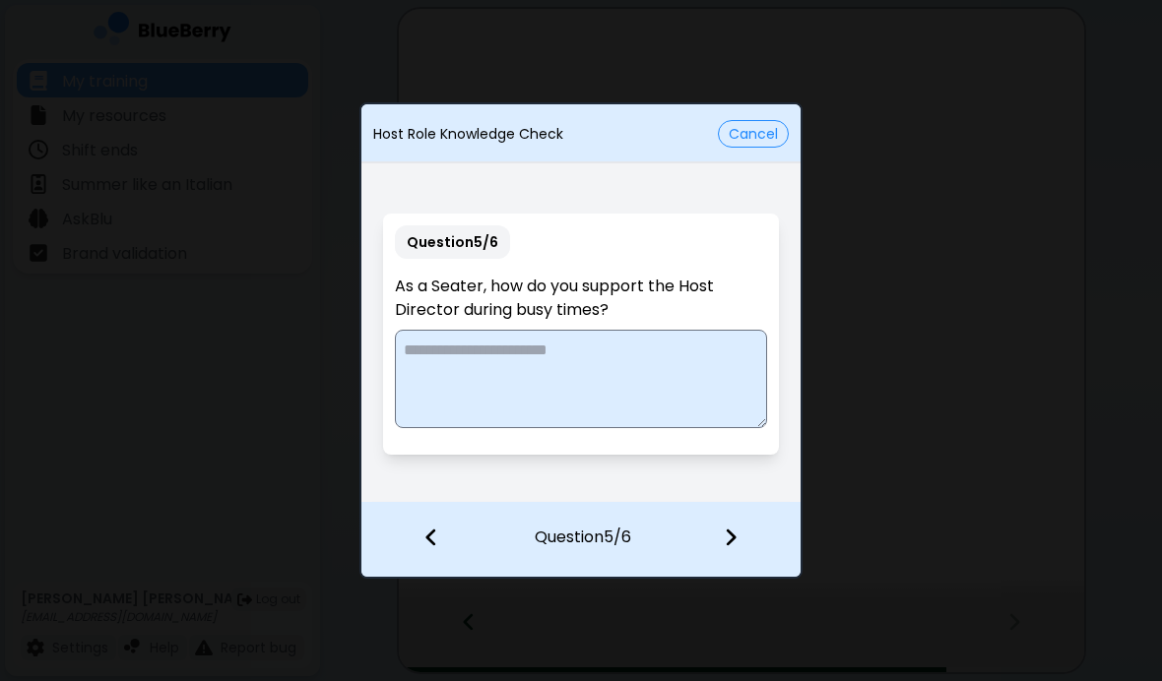
click at [447, 368] on textarea at bounding box center [580, 379] width 371 height 98
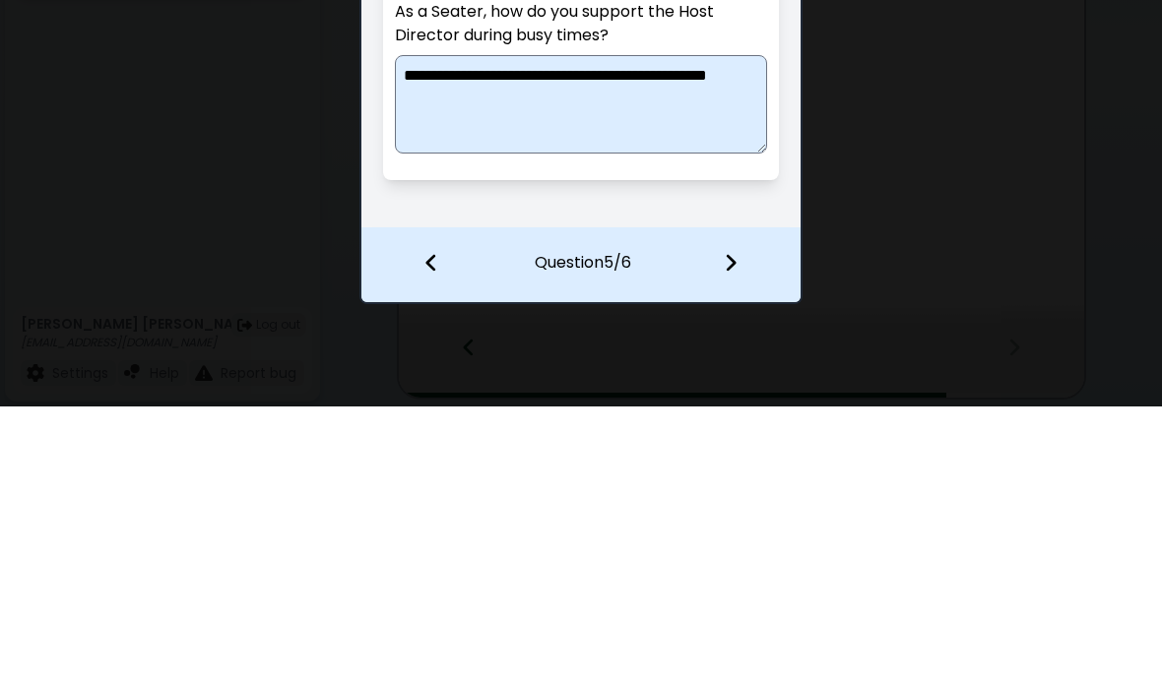
type textarea "**********"
click at [1013, 171] on div "**********" at bounding box center [581, 340] width 1162 height 681
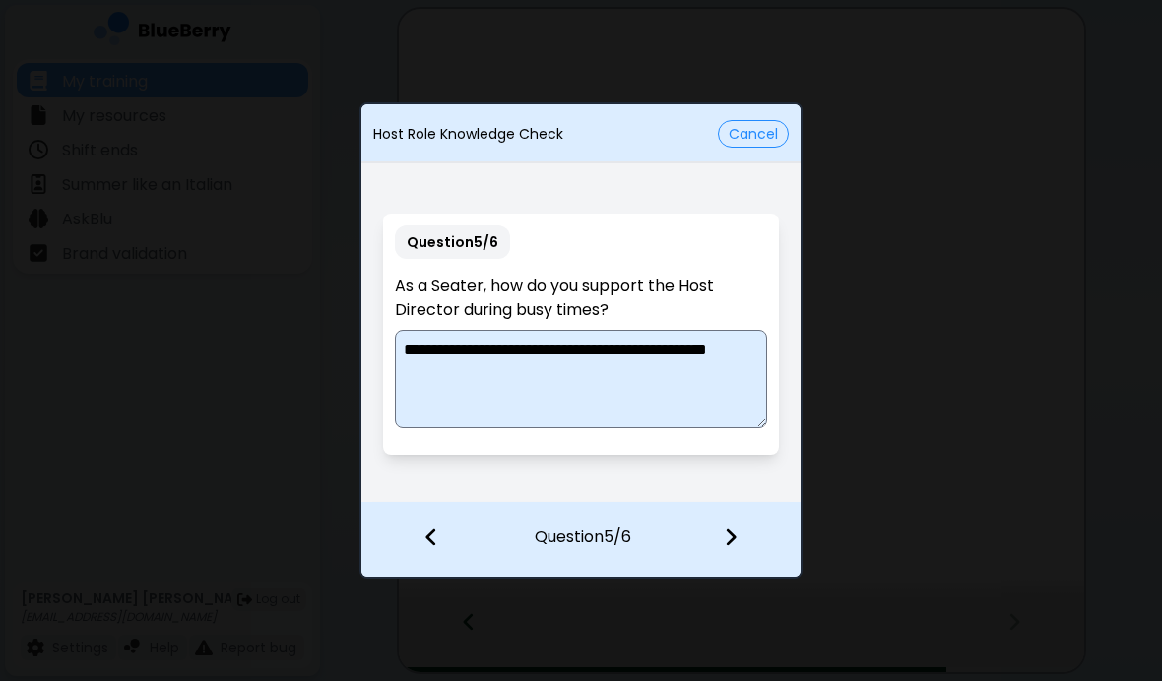
click at [749, 549] on div at bounding box center [742, 539] width 116 height 73
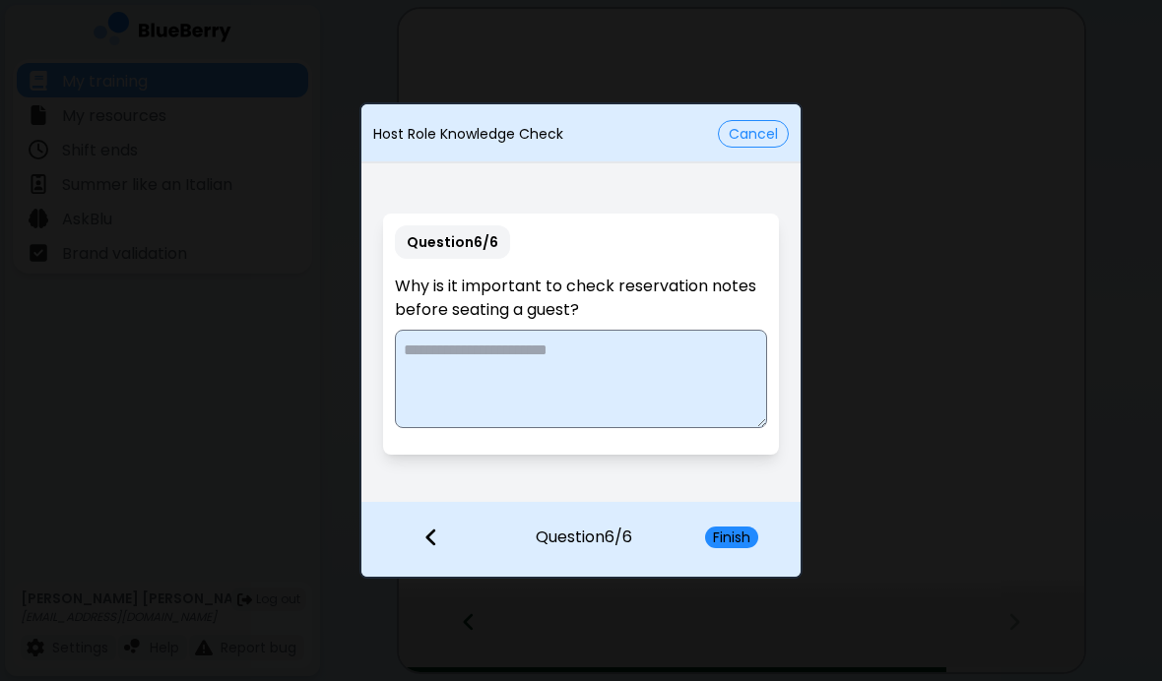
click at [439, 382] on textarea at bounding box center [580, 379] width 371 height 98
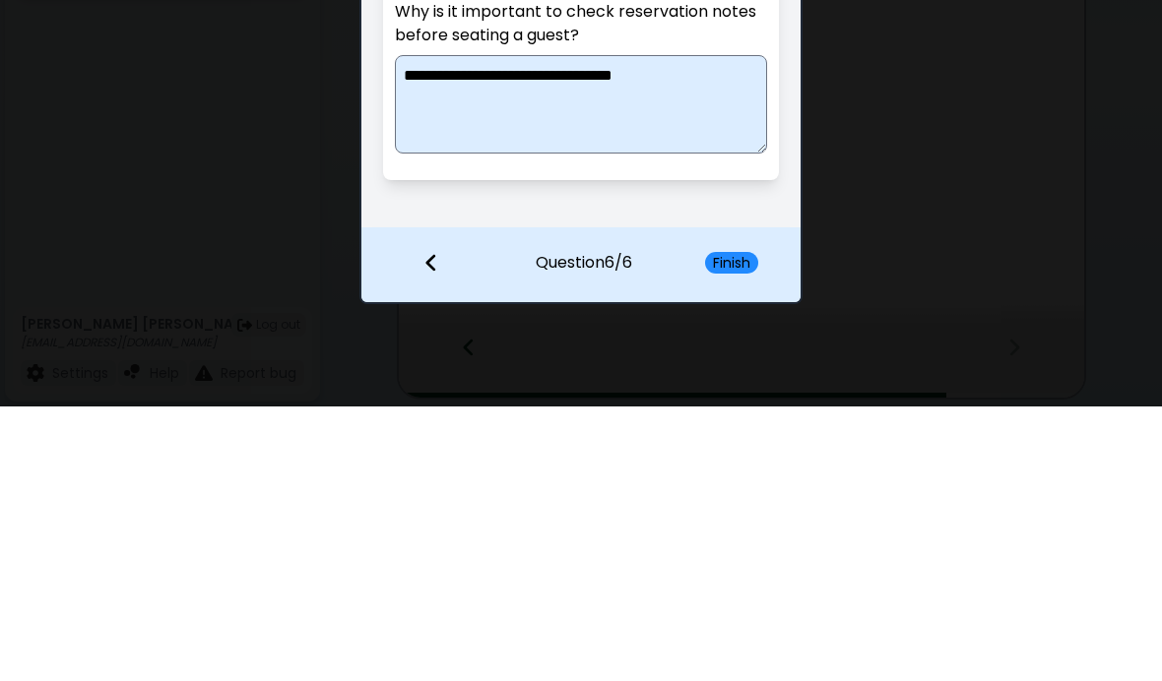
type textarea "**********"
click at [402, 202] on div "**********" at bounding box center [580, 334] width 439 height 334
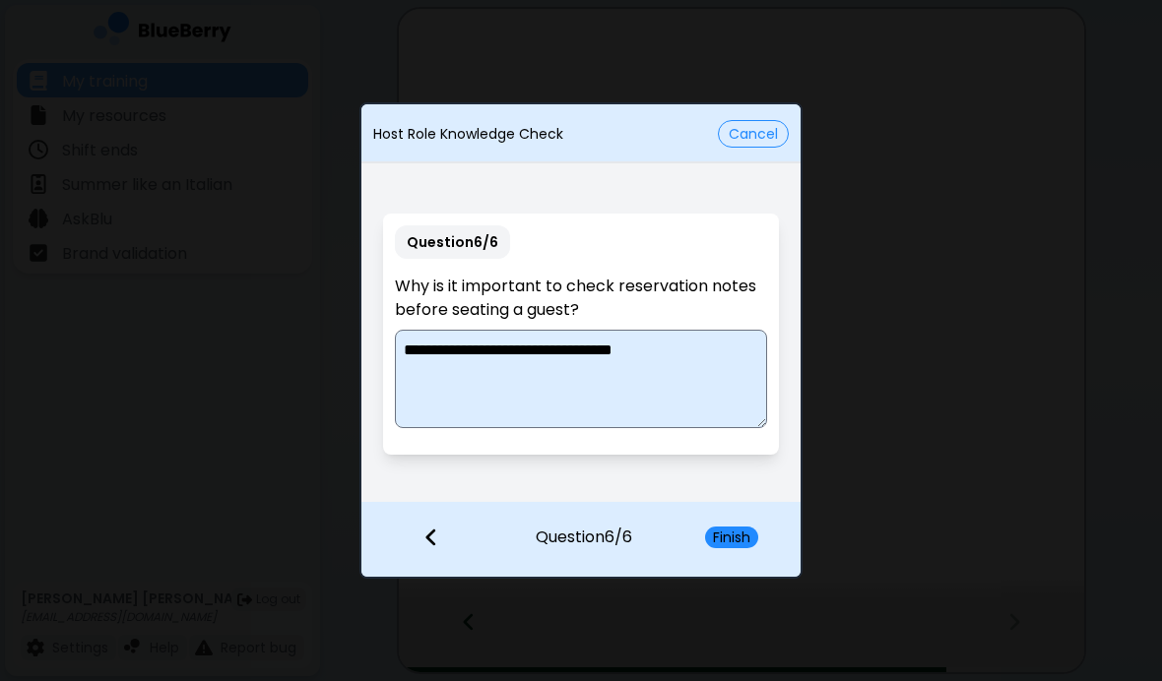
click at [748, 541] on button "Finish" at bounding box center [731, 538] width 53 height 22
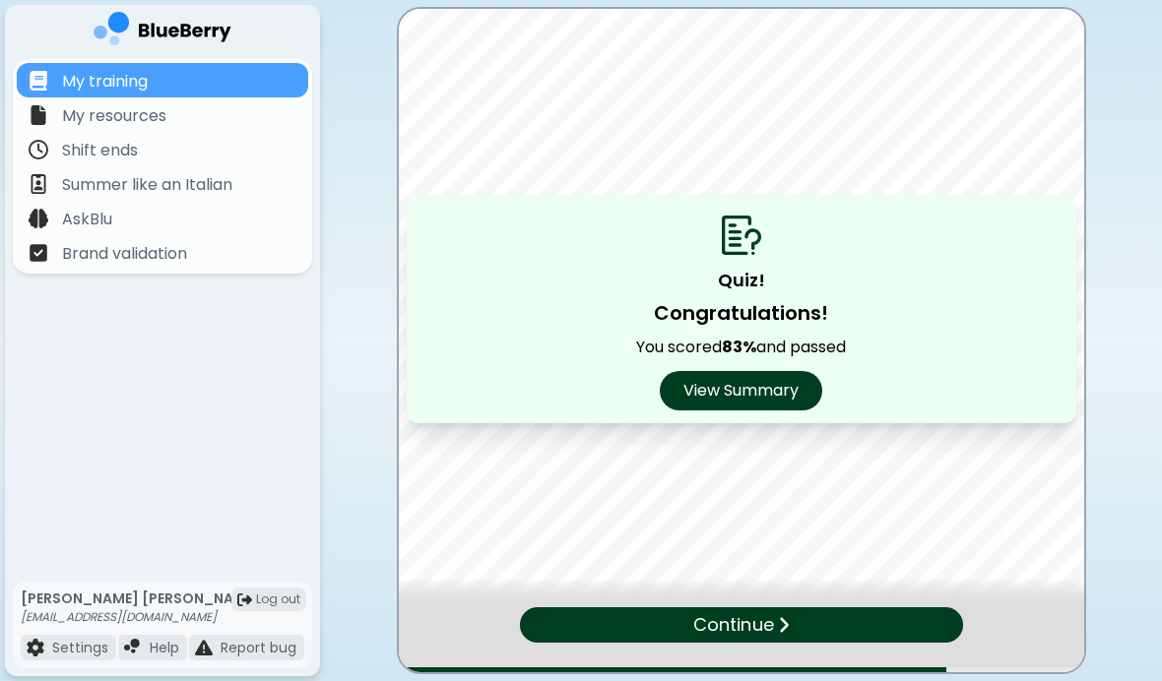
click at [778, 389] on button "View Summary" at bounding box center [741, 390] width 162 height 39
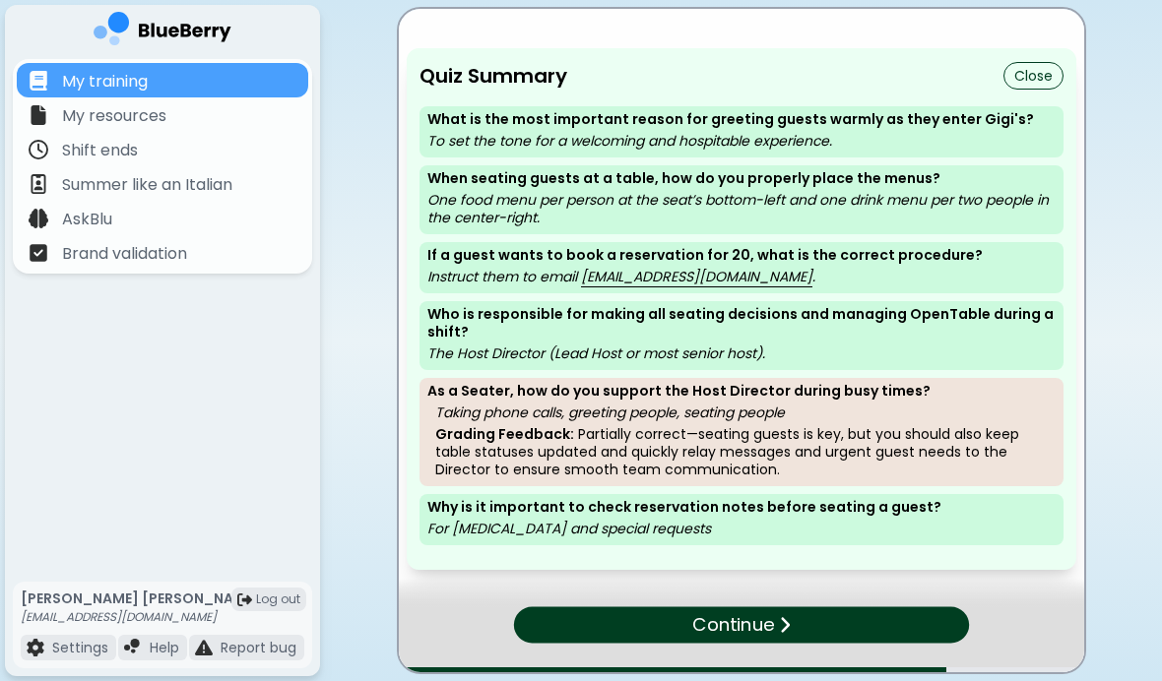
click at [622, 618] on div "Continue" at bounding box center [740, 625] width 455 height 36
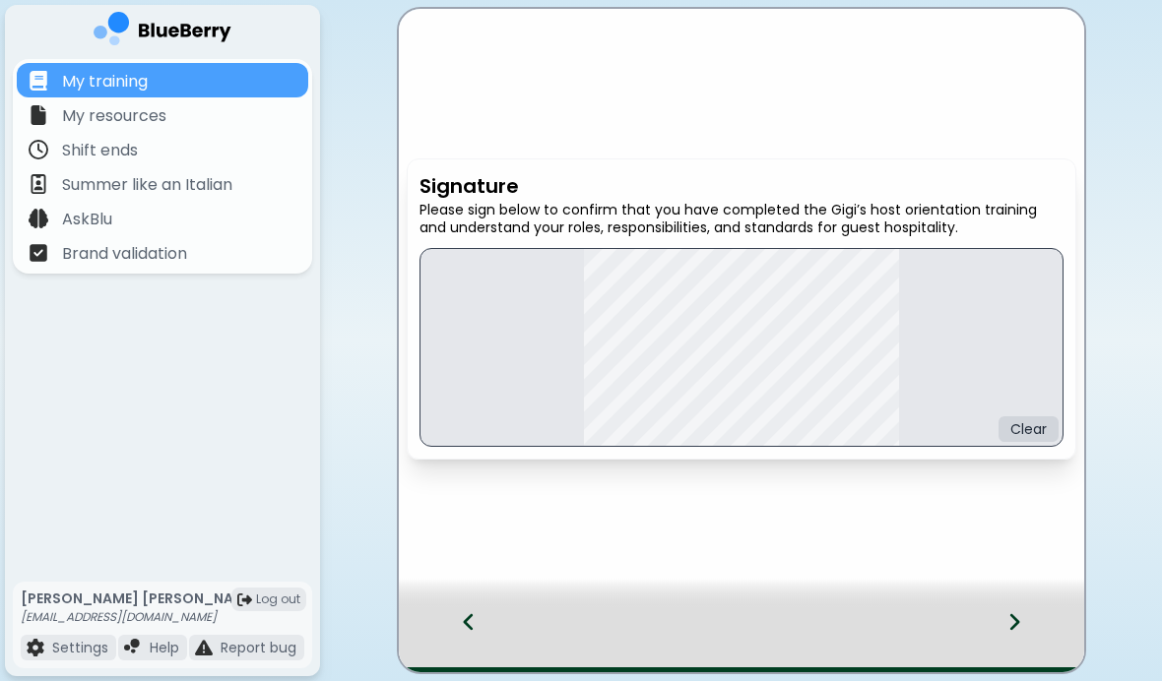
click at [1003, 623] on div at bounding box center [1026, 639] width 116 height 65
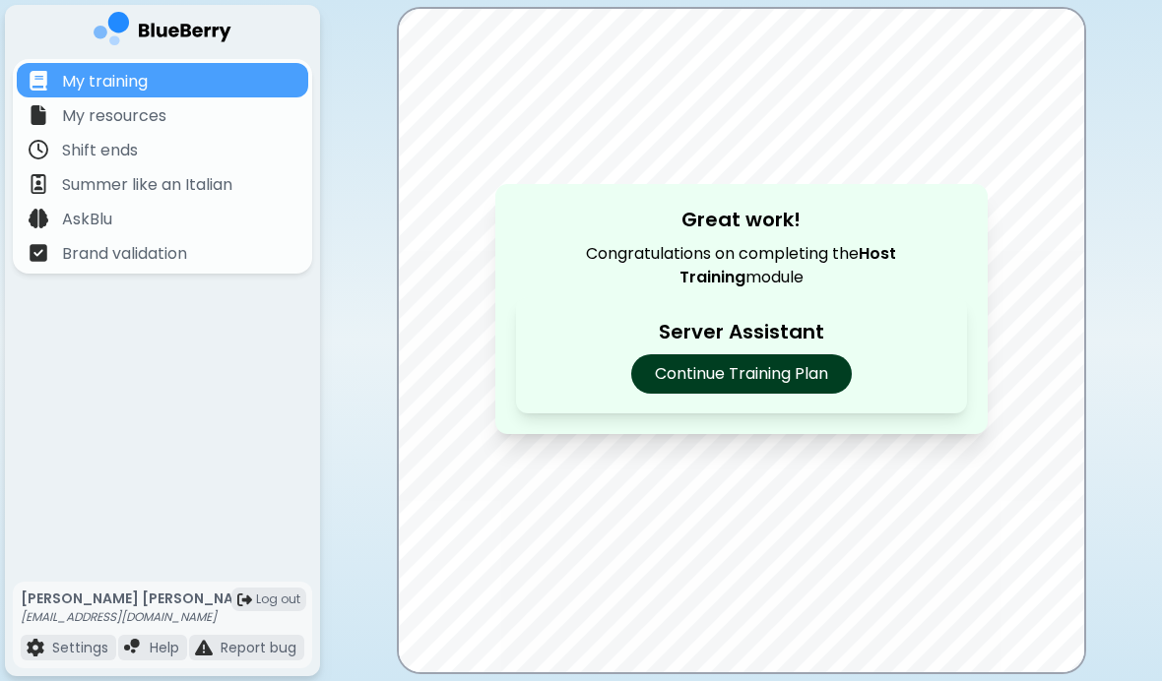
click at [827, 381] on p "Continue Training Plan" at bounding box center [741, 373] width 221 height 39
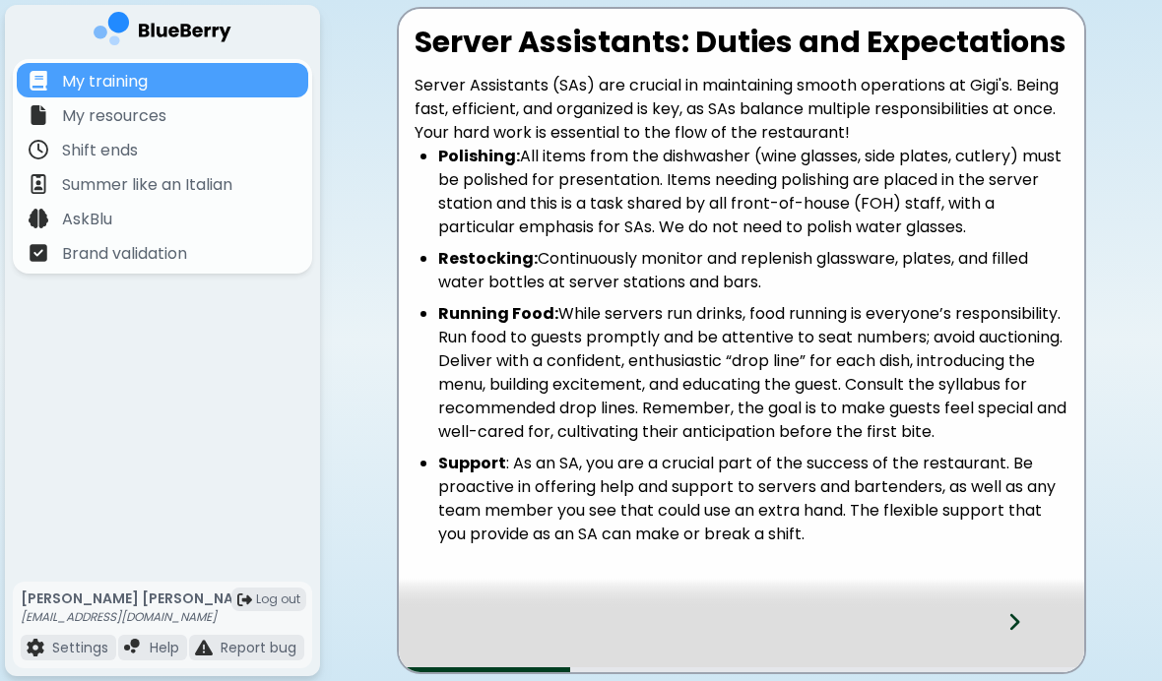
click at [1020, 638] on div at bounding box center [1026, 639] width 116 height 65
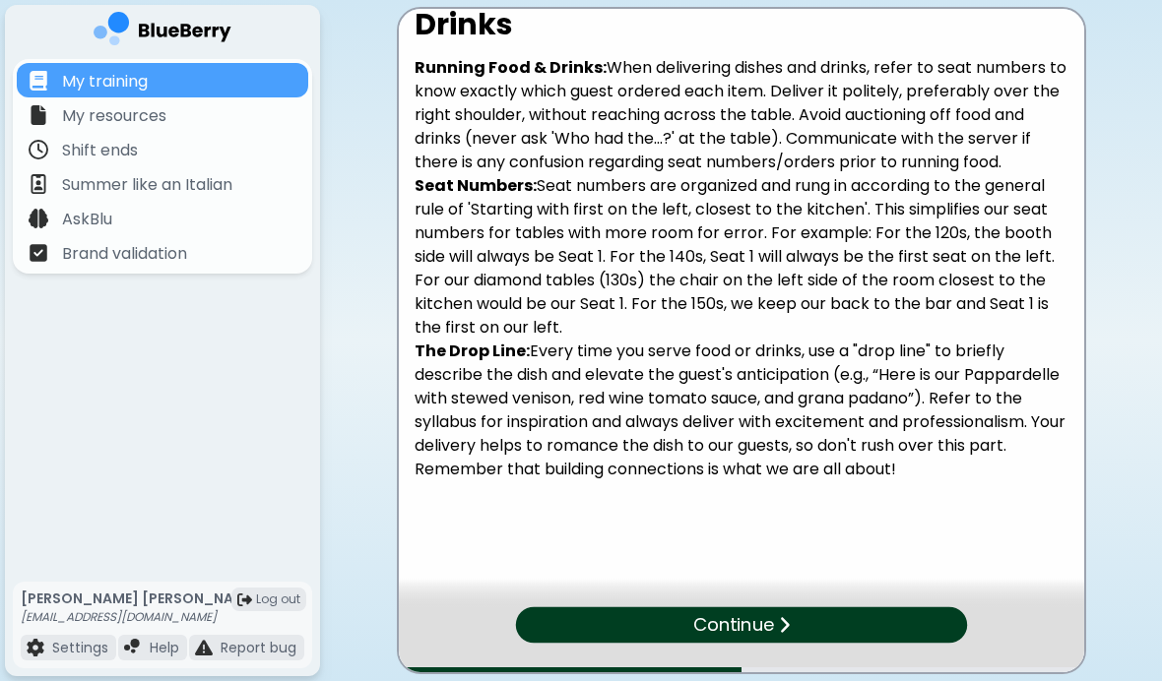
scroll to position [98, 0]
click at [727, 627] on p "Continue" at bounding box center [733, 625] width 82 height 29
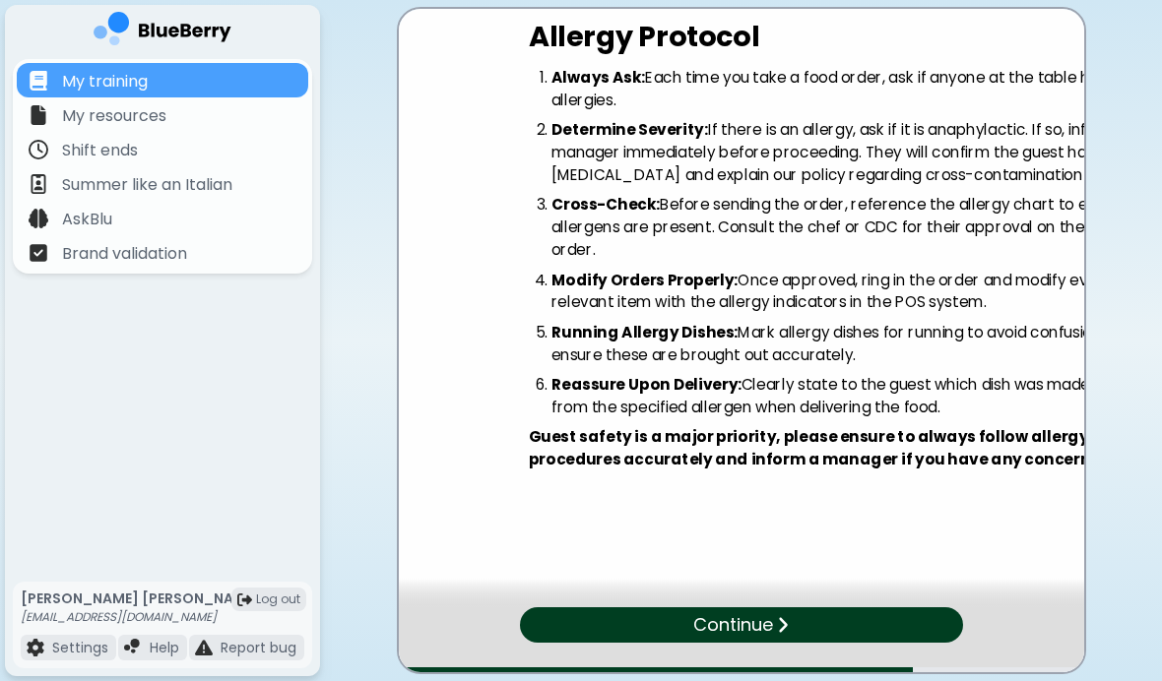
scroll to position [0, 0]
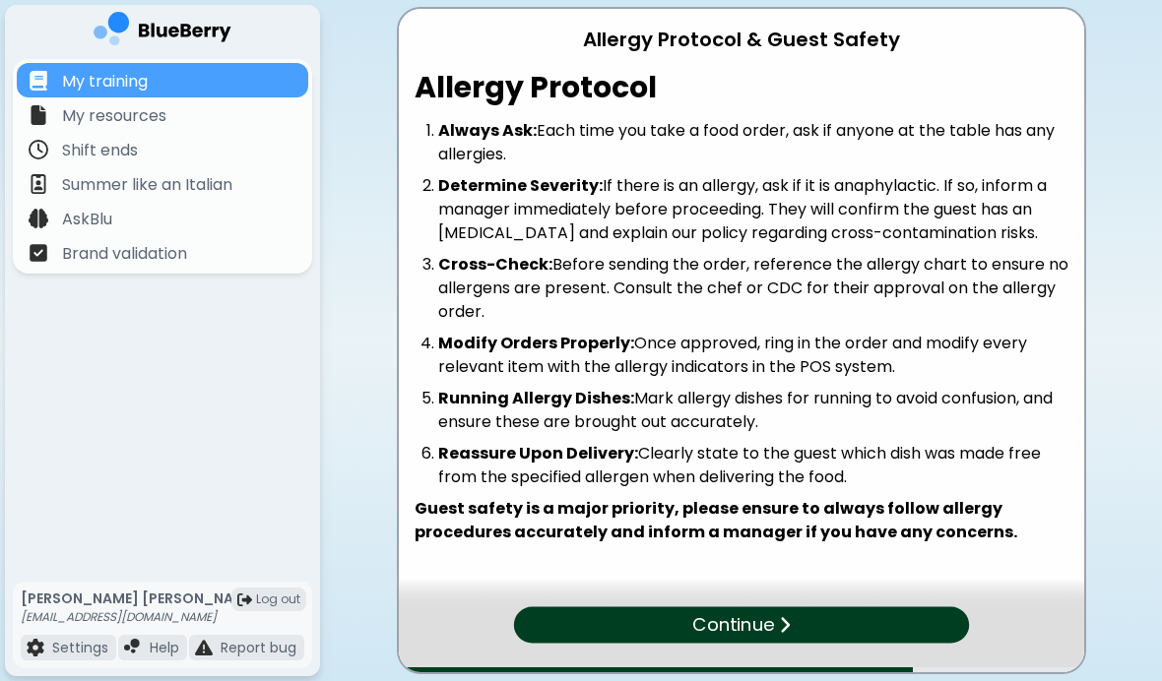
click at [637, 625] on div "Continue" at bounding box center [740, 625] width 455 height 36
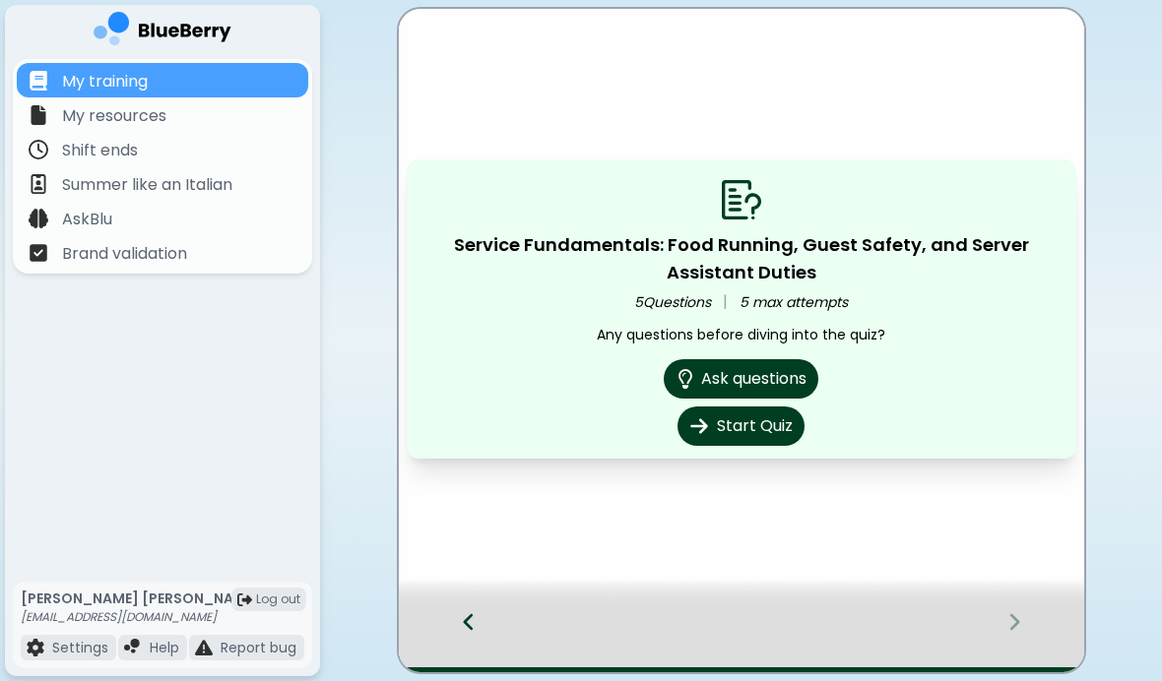
click at [750, 423] on button "Start Quiz" at bounding box center [740, 426] width 127 height 39
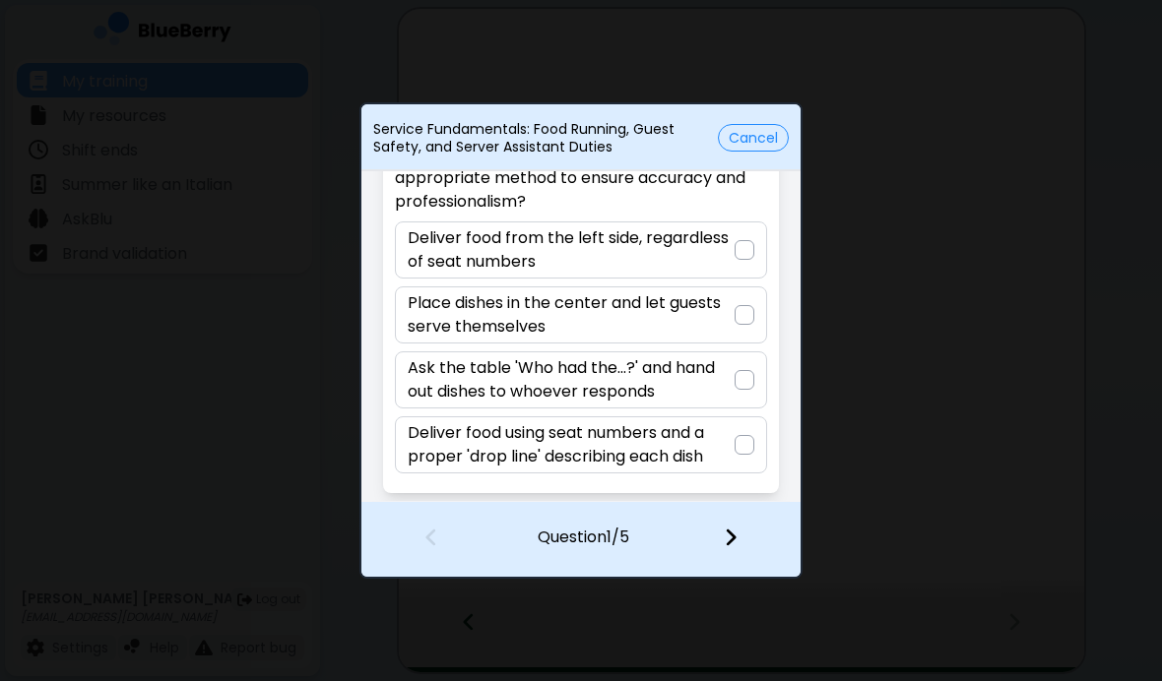
scroll to position [94, 0]
click at [723, 429] on p "Deliver food using seat numbers and a proper 'drop line' describing each dish" at bounding box center [571, 444] width 326 height 47
click at [736, 532] on img at bounding box center [731, 538] width 14 height 22
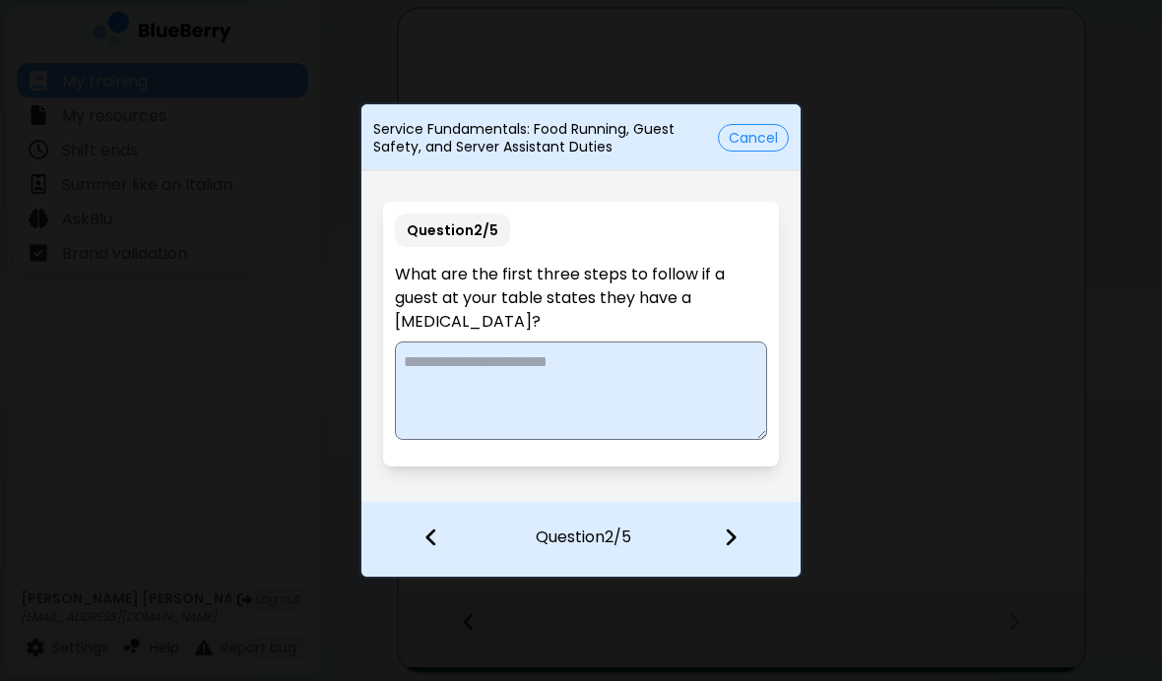
click at [760, 116] on div "Service Fundamentals: Food Running, Guest Safety, and Server Assistant Duties C…" at bounding box center [580, 137] width 439 height 51
click at [738, 132] on button "Cancel" at bounding box center [753, 138] width 71 height 28
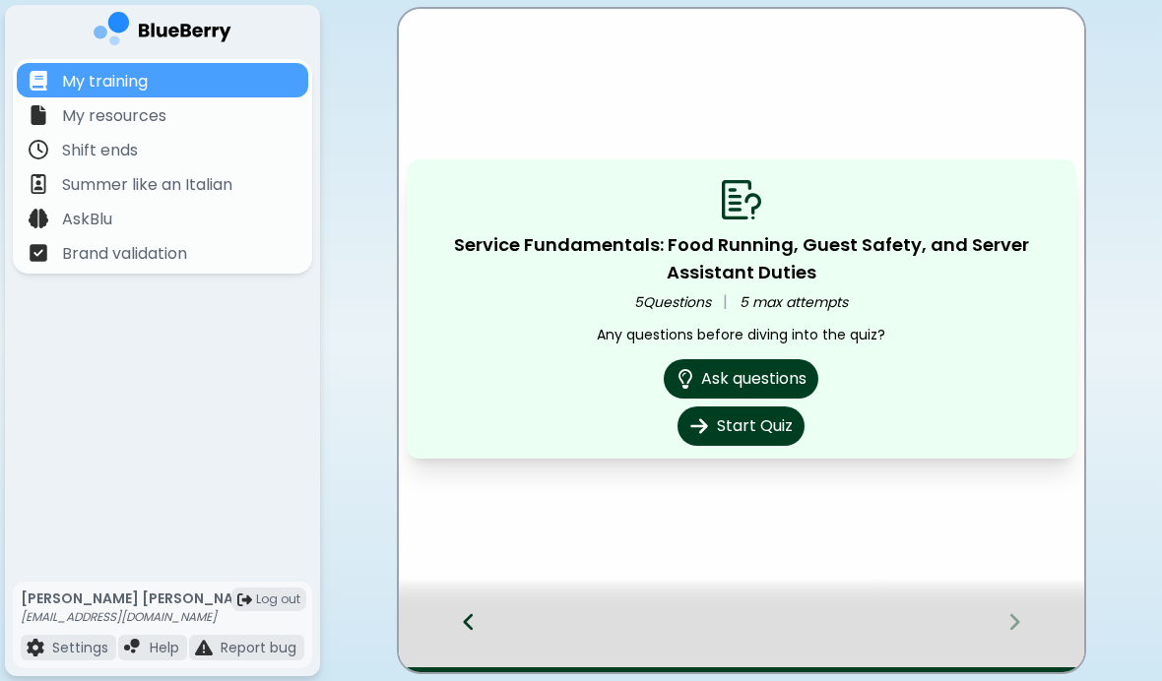
click at [468, 626] on icon at bounding box center [468, 622] width 10 height 17
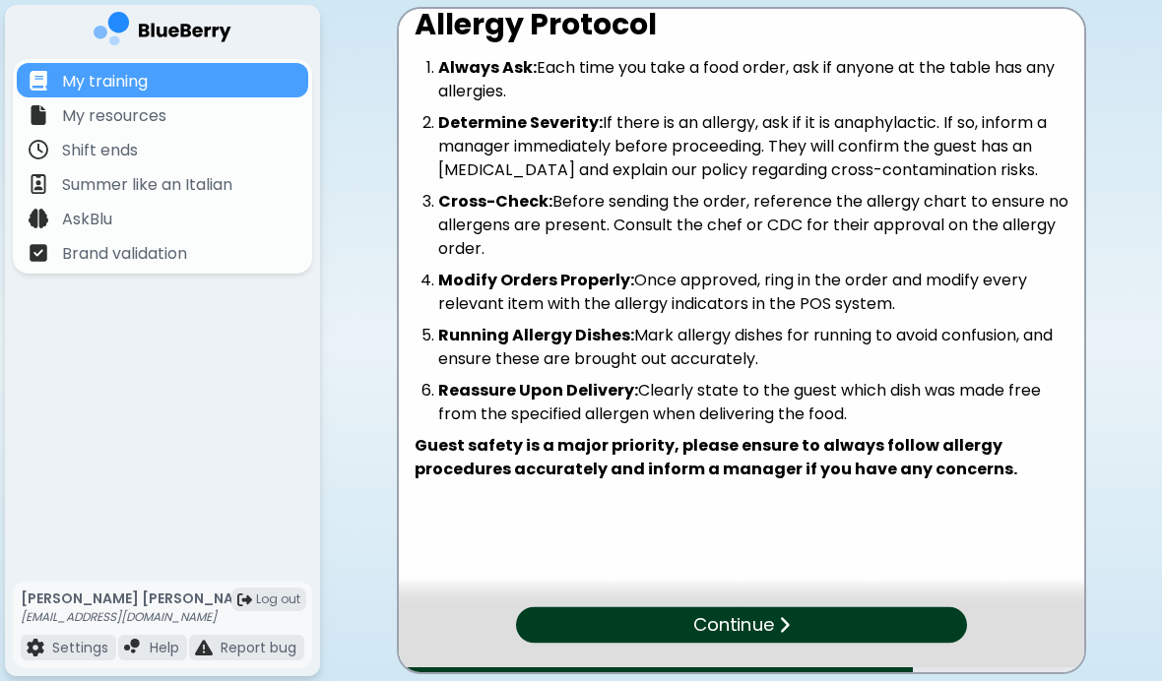
scroll to position [63, 0]
click at [540, 626] on div "Continue" at bounding box center [741, 624] width 449 height 35
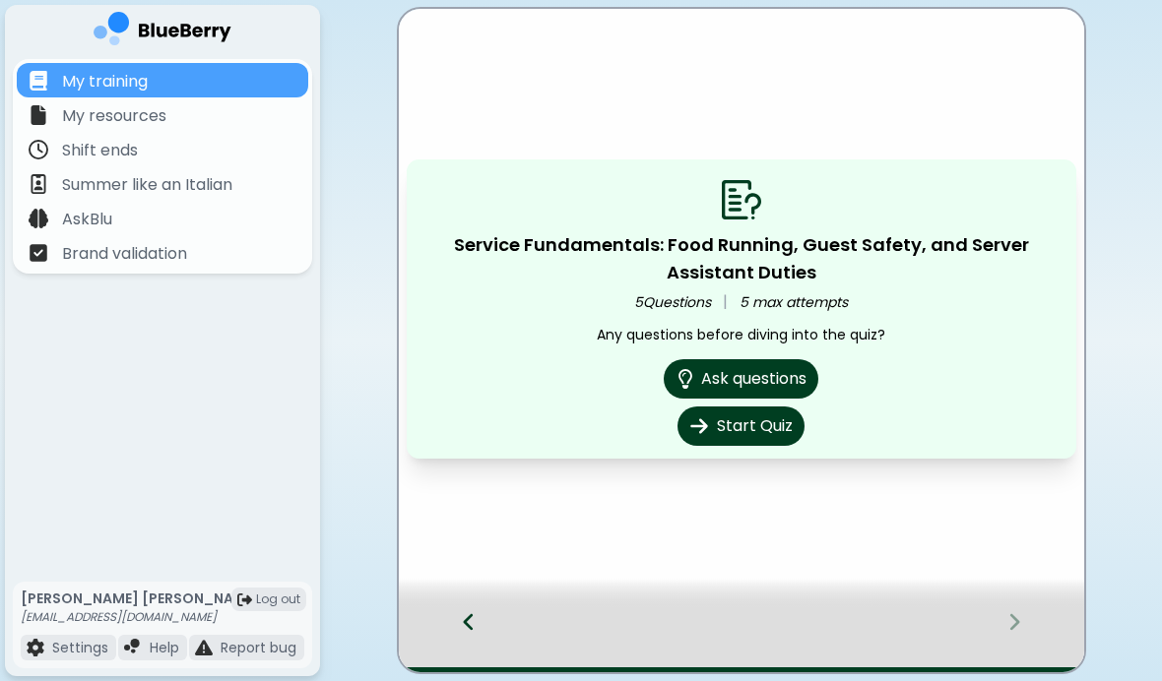
click at [712, 432] on button "Start Quiz" at bounding box center [740, 426] width 127 height 39
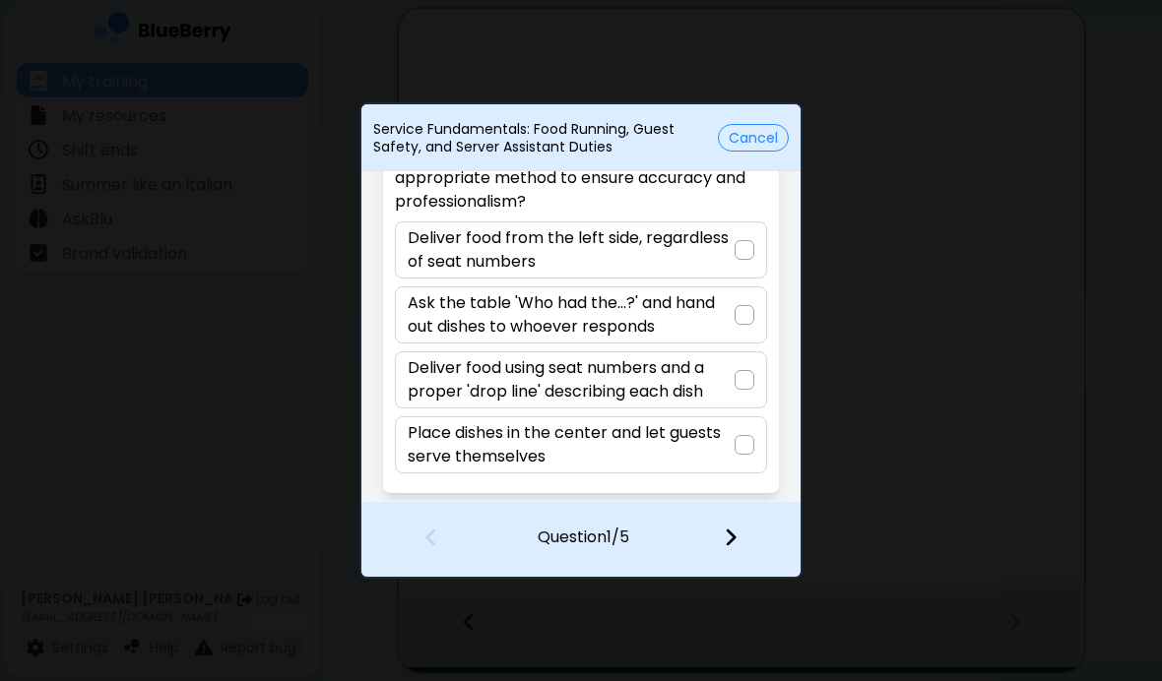
scroll to position [94, 0]
click at [568, 366] on p "Deliver food using seat numbers and a proper 'drop line' describing each dish" at bounding box center [571, 379] width 326 height 47
click at [732, 543] on img at bounding box center [731, 538] width 14 height 22
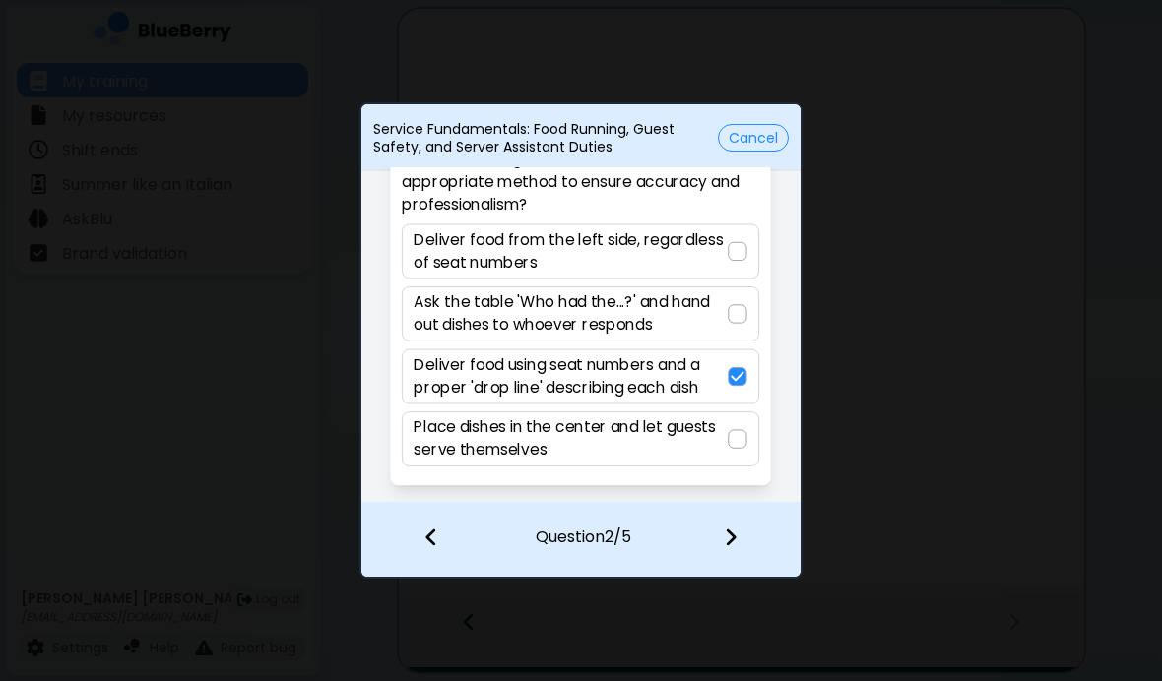
scroll to position [0, 0]
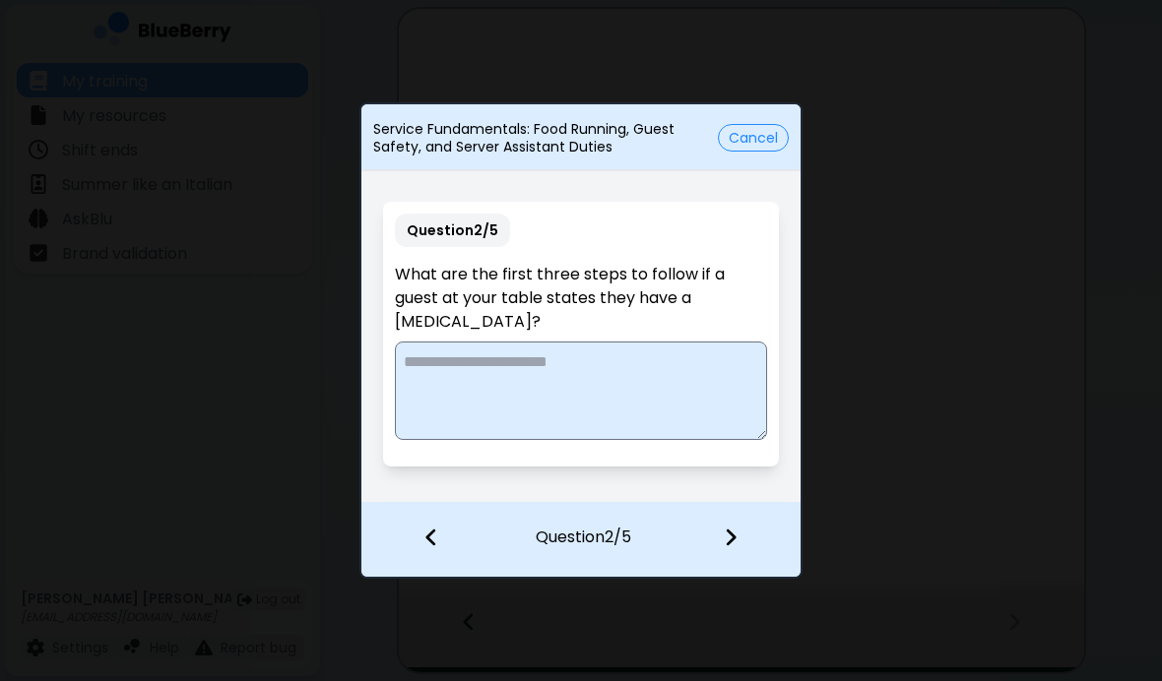
click at [515, 388] on textarea at bounding box center [580, 391] width 371 height 98
type textarea "**********"
click at [765, 557] on div at bounding box center [742, 539] width 116 height 73
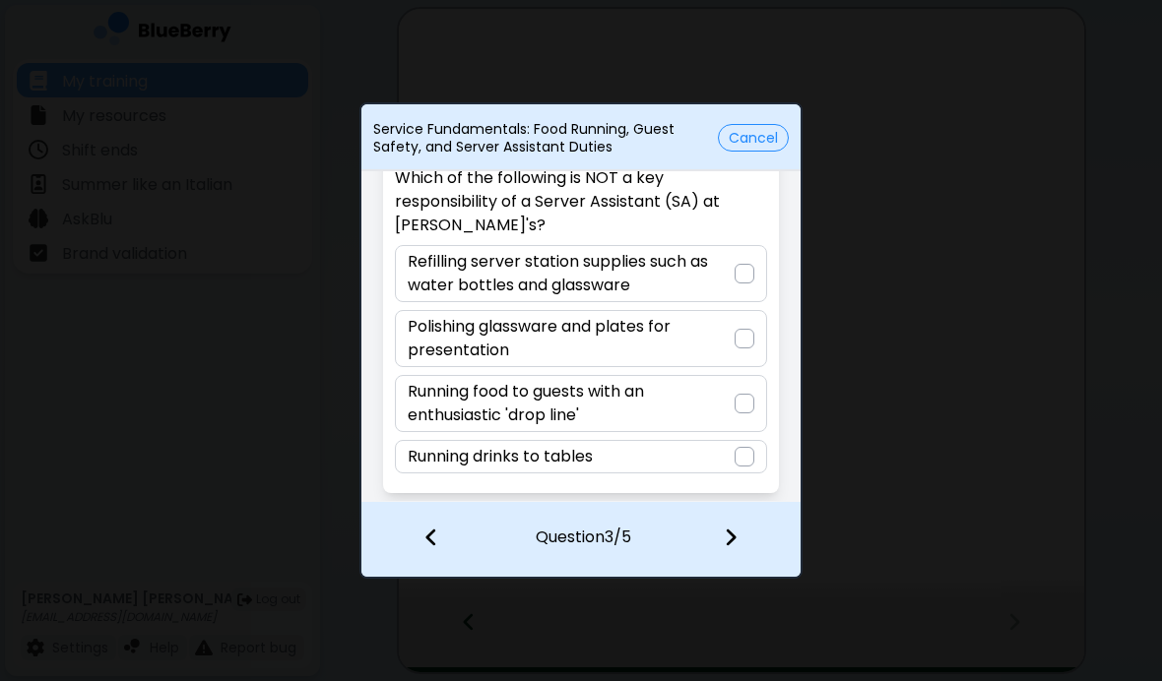
scroll to position [70, 0]
click at [661, 457] on div "Running drinks to tables" at bounding box center [580, 456] width 371 height 33
click at [750, 549] on div at bounding box center [742, 539] width 116 height 73
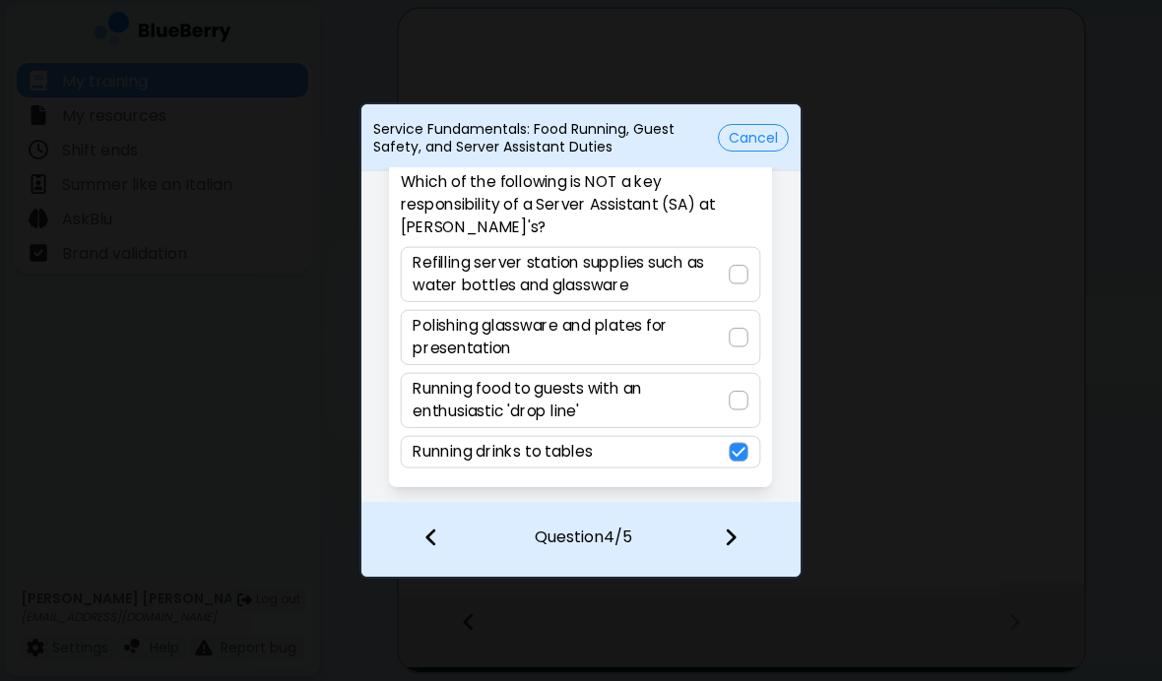
scroll to position [46, 0]
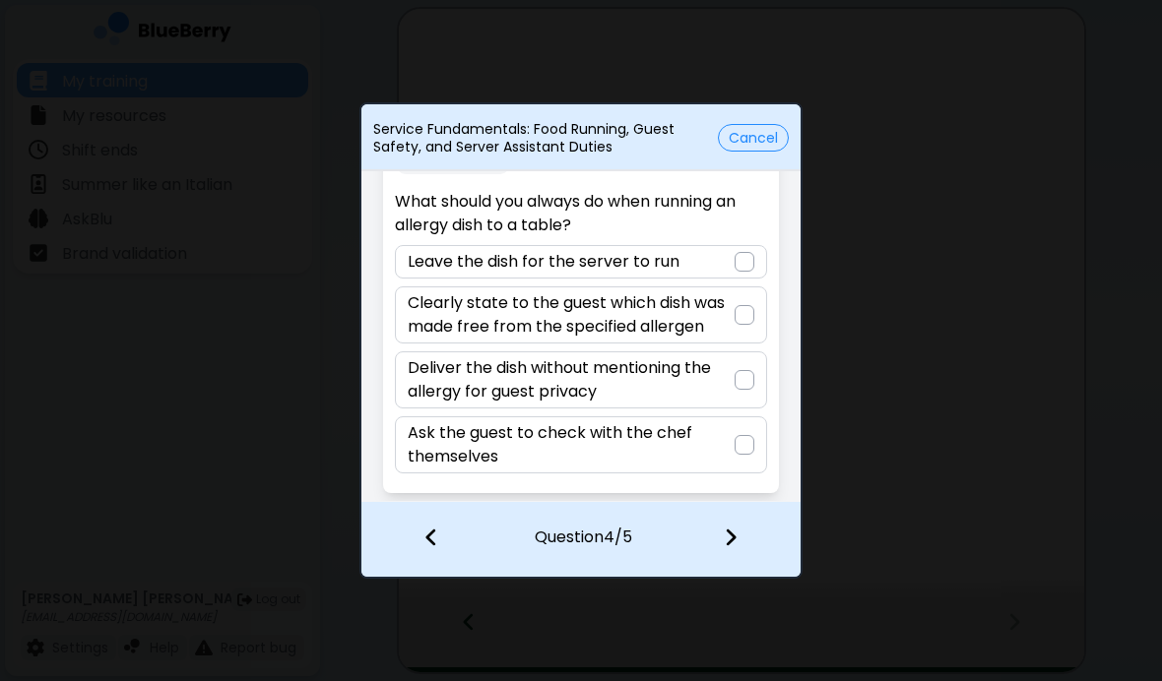
click at [753, 308] on div at bounding box center [744, 315] width 20 height 20
click at [749, 549] on div at bounding box center [742, 539] width 116 height 73
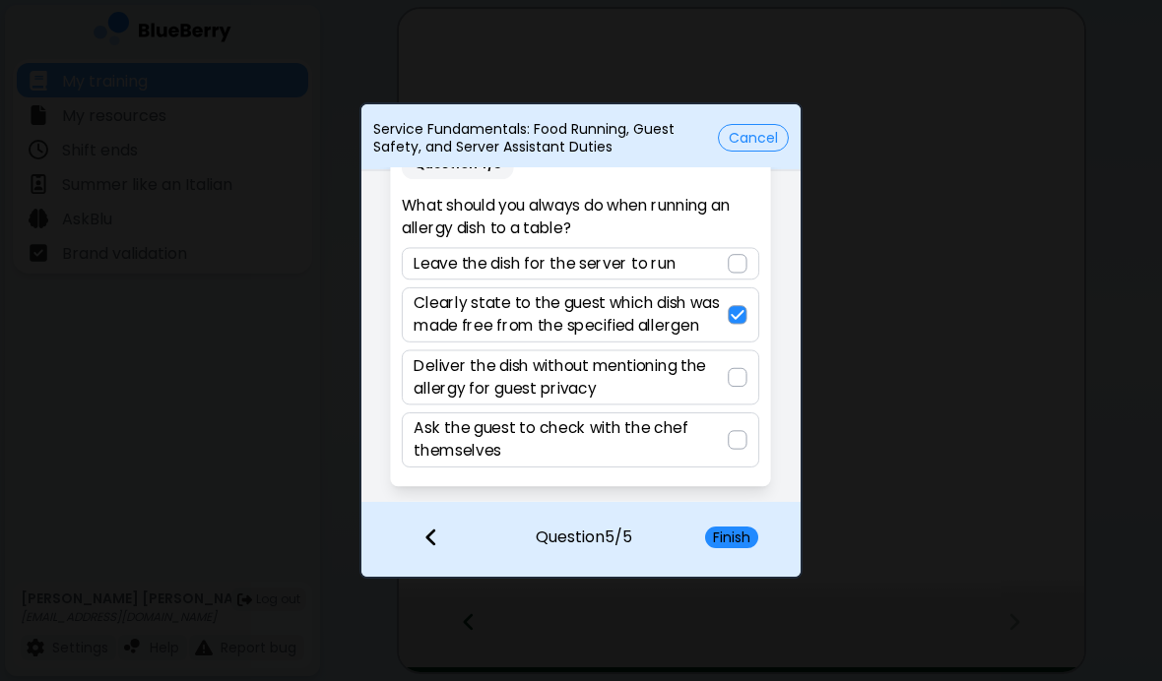
scroll to position [0, 0]
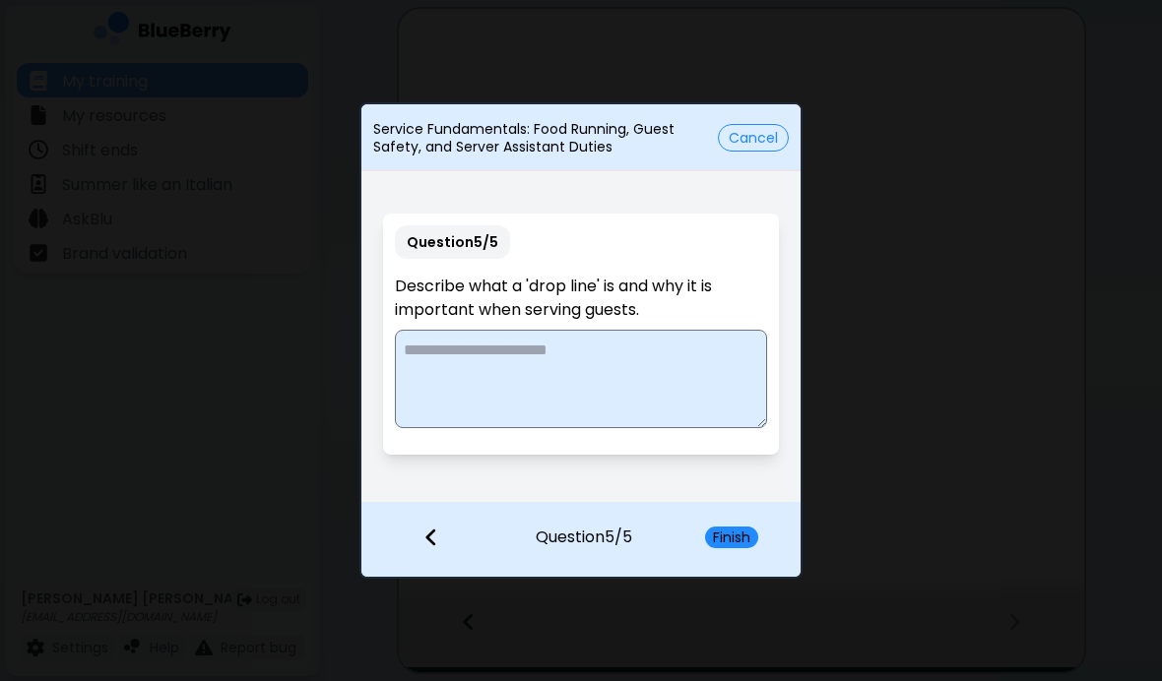
click at [745, 363] on textarea at bounding box center [580, 379] width 371 height 98
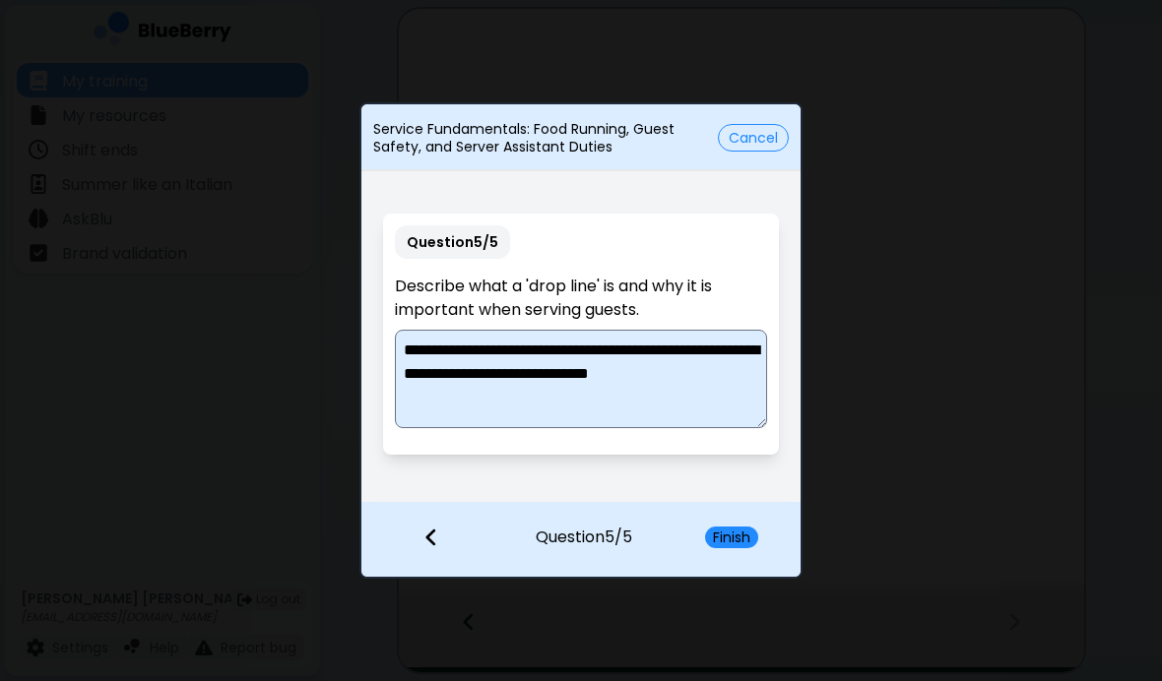
type textarea "**********"
click at [750, 541] on button "Finish" at bounding box center [731, 538] width 53 height 22
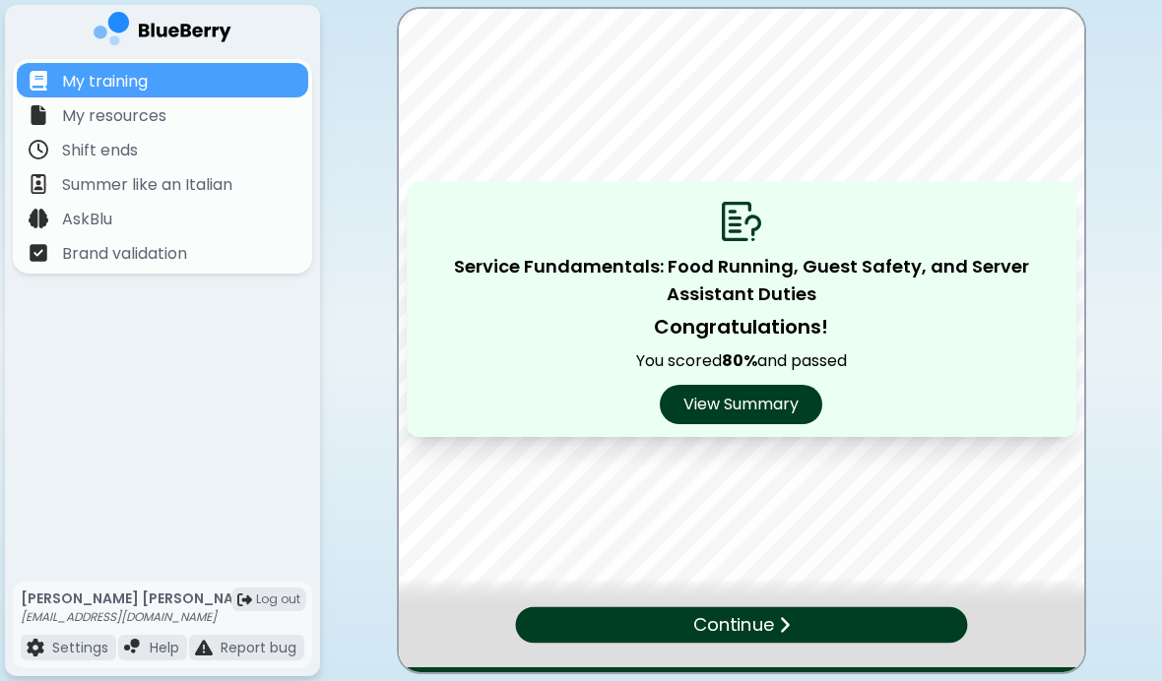
click at [784, 408] on button "View Summary" at bounding box center [741, 404] width 162 height 39
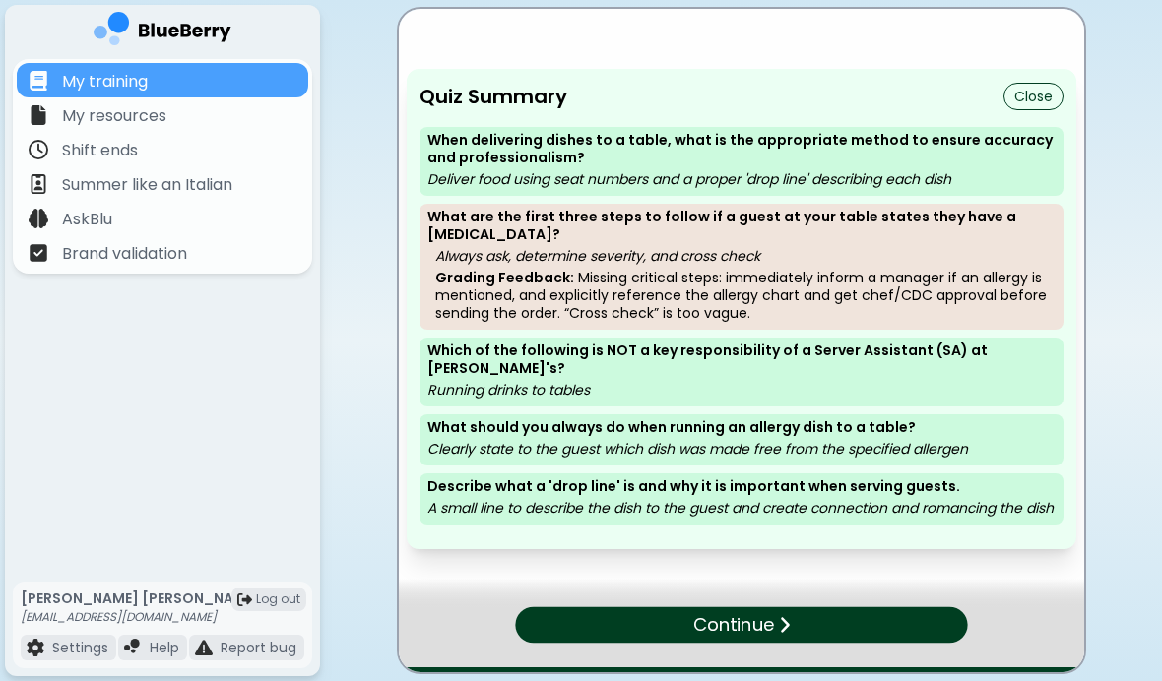
click at [939, 609] on div "Continue" at bounding box center [741, 625] width 452 height 36
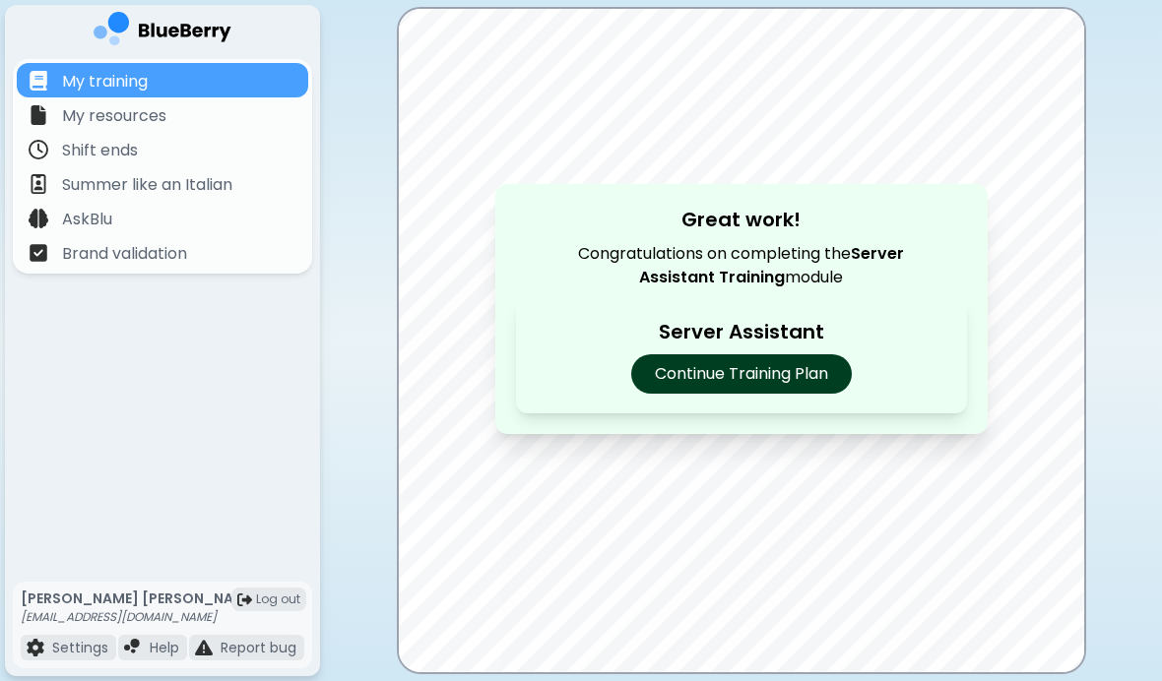
click at [792, 356] on p "Continue Training Plan" at bounding box center [741, 373] width 221 height 39
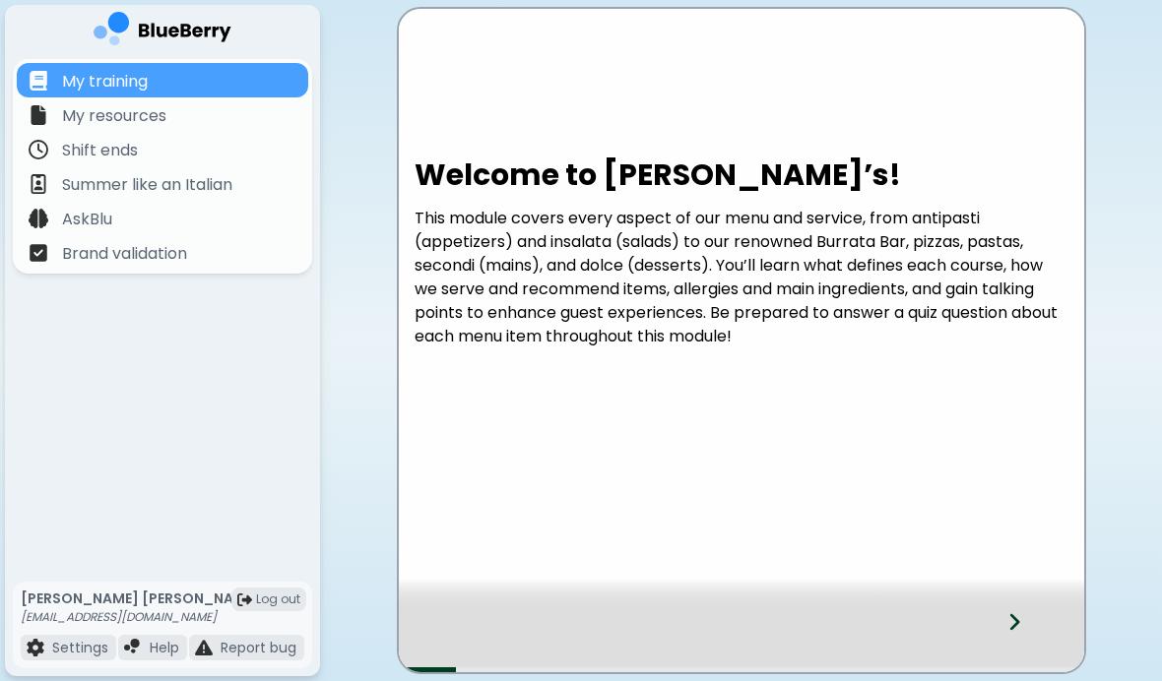
click at [92, 68] on div "My training" at bounding box center [162, 80] width 291 height 34
